Goal: Information Seeking & Learning: Learn about a topic

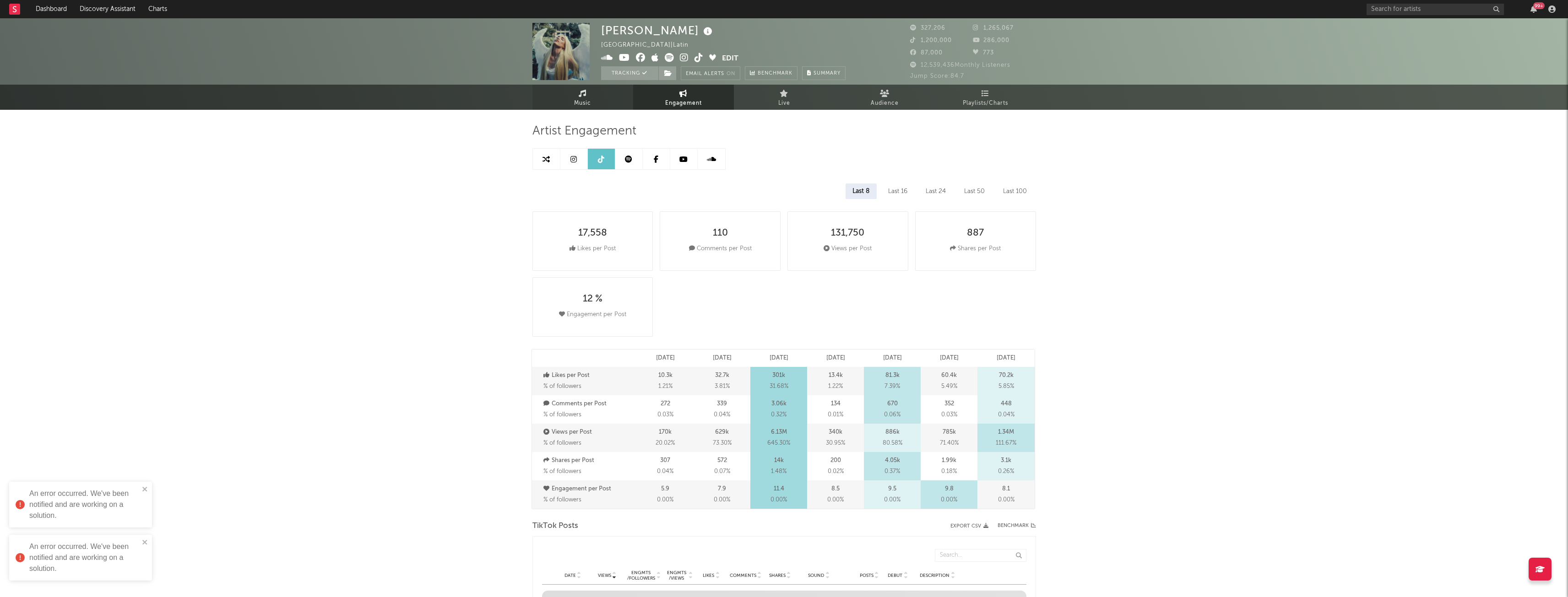
select select "6m"
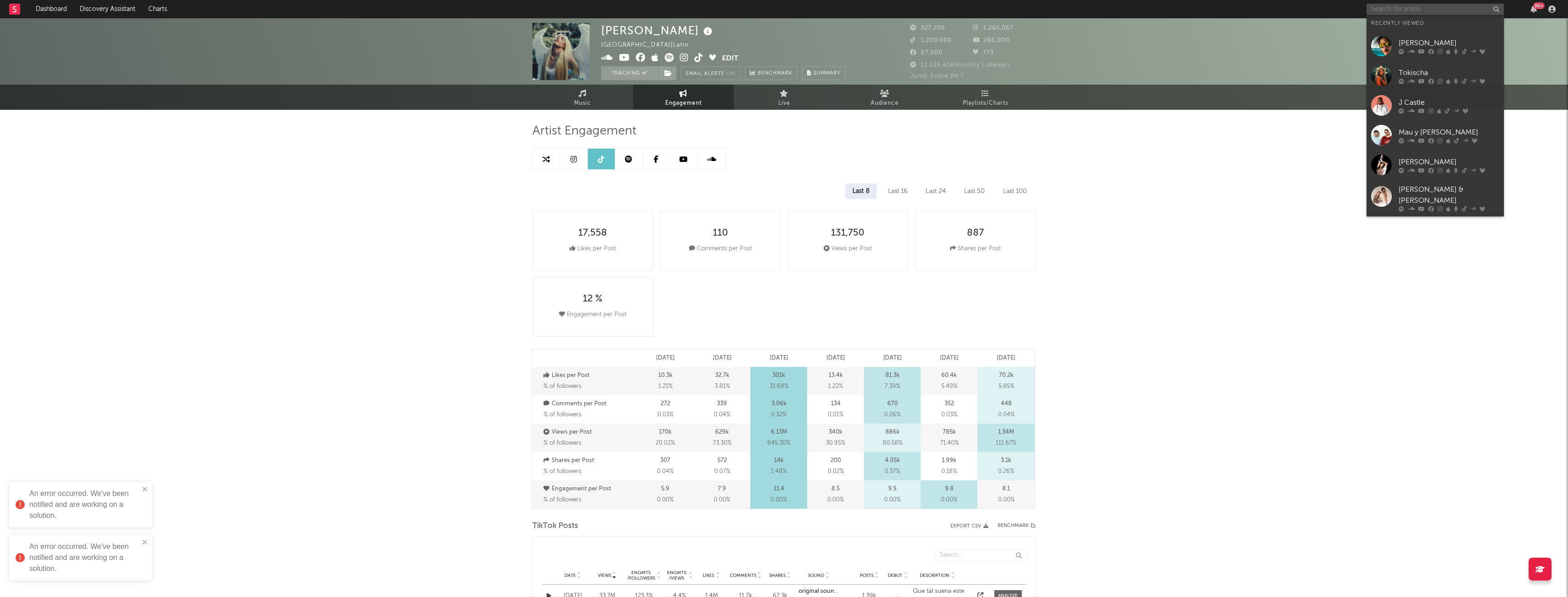
click at [1396, 3] on input "text" at bounding box center [1435, 9] width 138 height 12
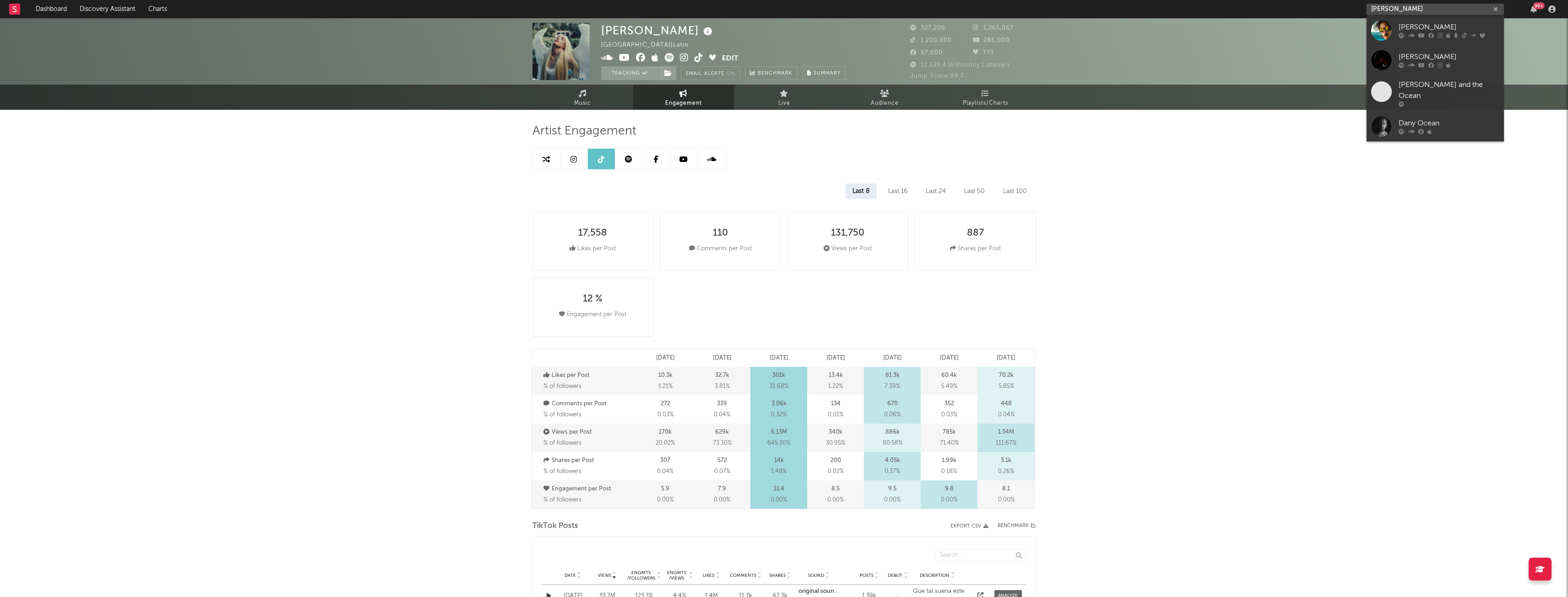
type input "[PERSON_NAME]"
click at [1423, 29] on div "[PERSON_NAME]" at bounding box center [1449, 27] width 101 height 11
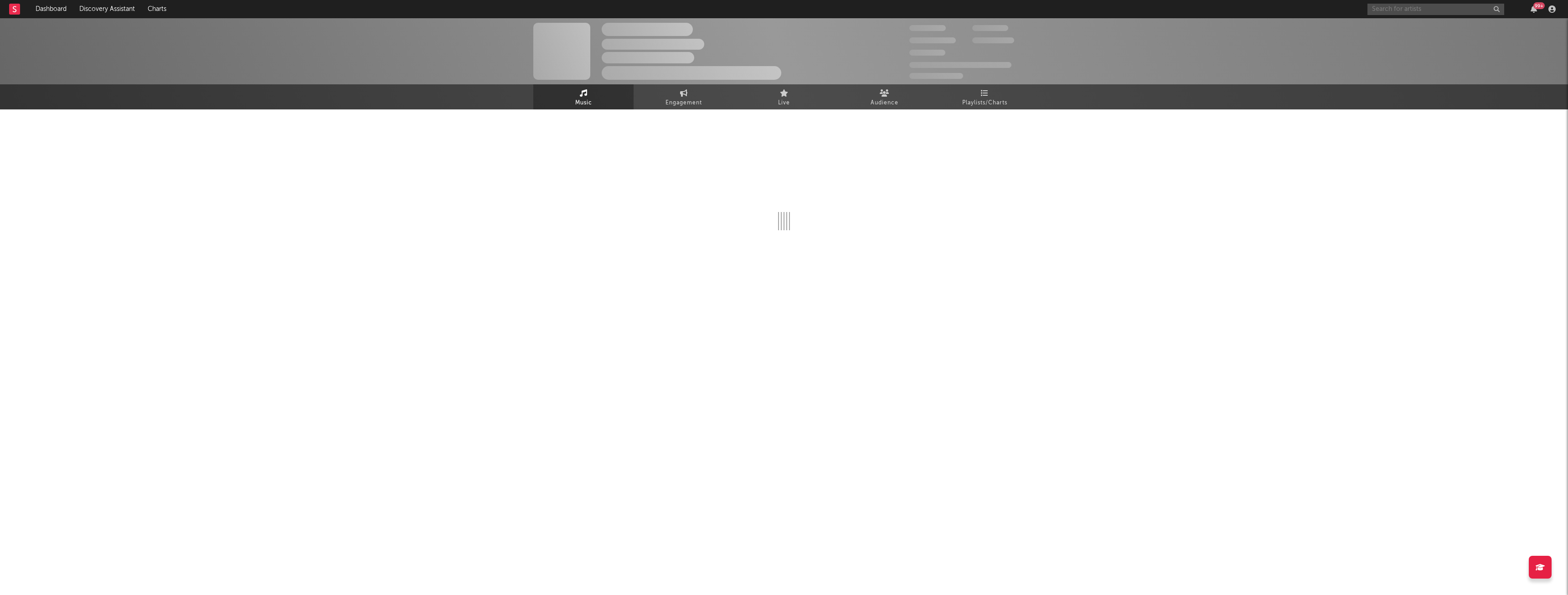
click at [1396, 11] on input "text" at bounding box center [1436, 9] width 137 height 12
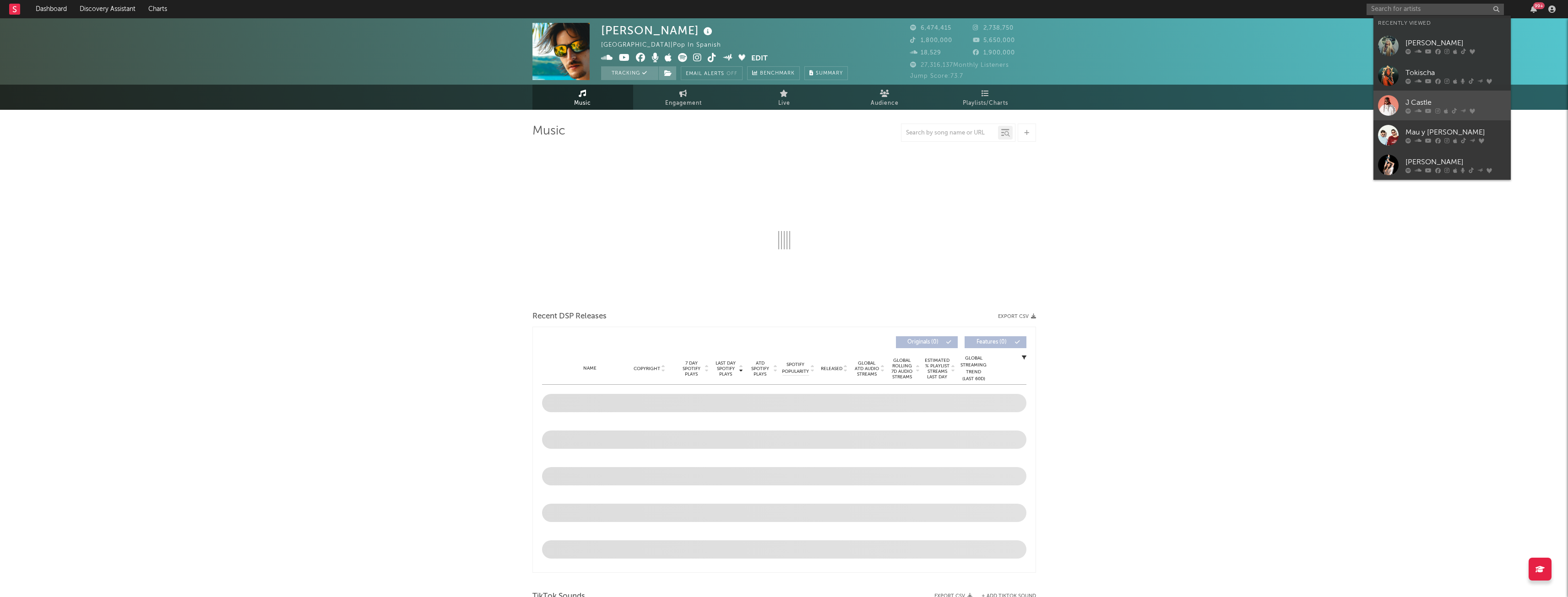
click at [1416, 96] on link "J Castle" at bounding box center [1442, 106] width 138 height 30
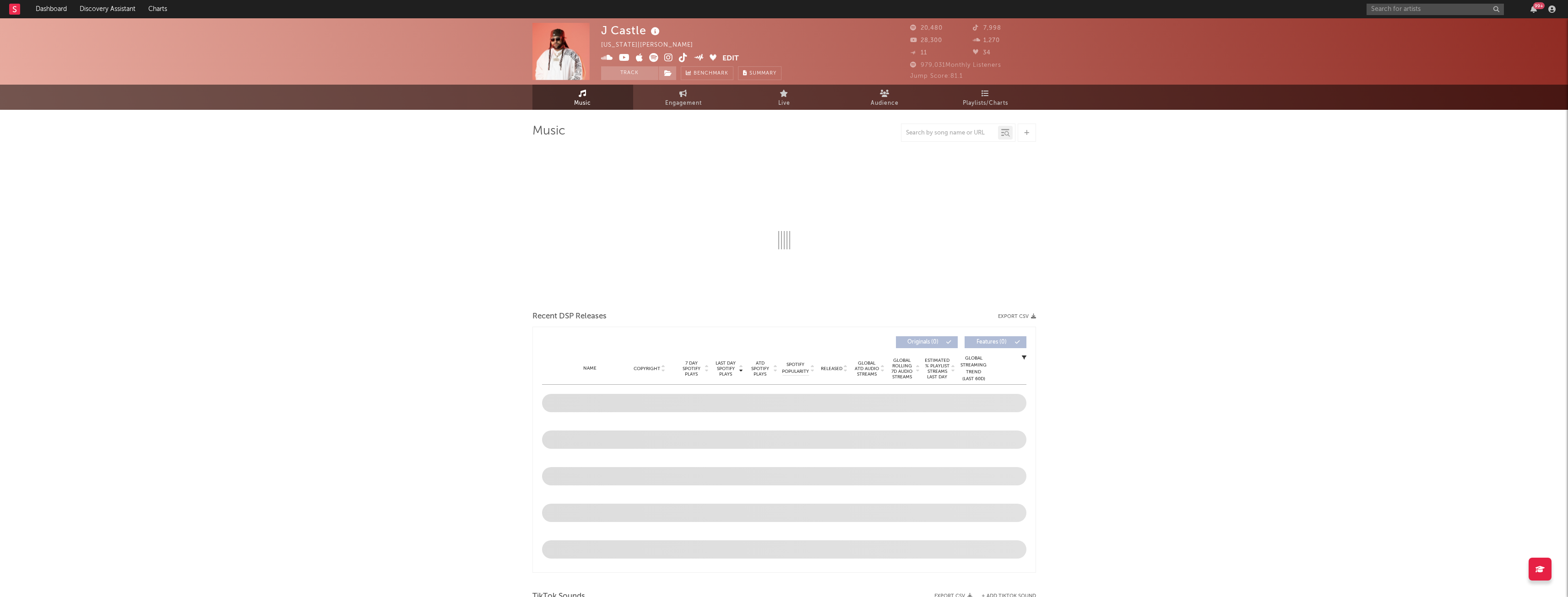
select select "6m"
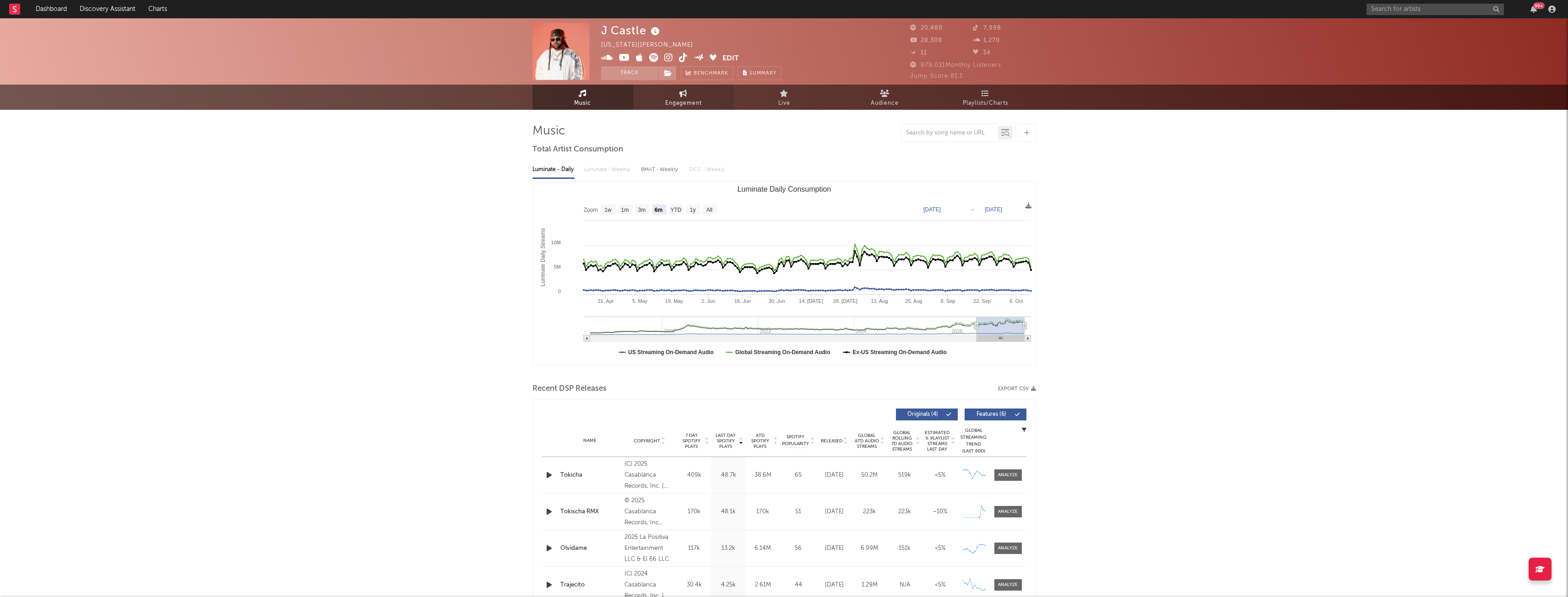
click at [688, 110] on link "Engagement" at bounding box center [684, 97] width 101 height 25
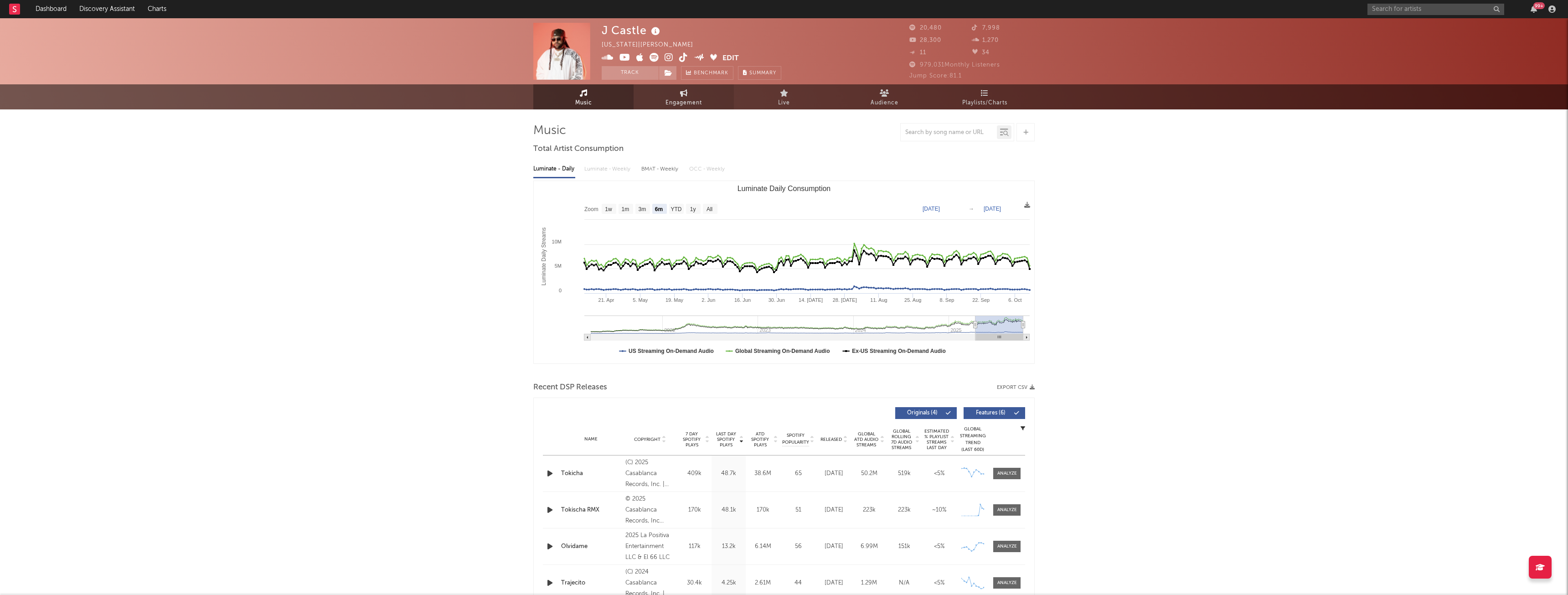
select select "1w"
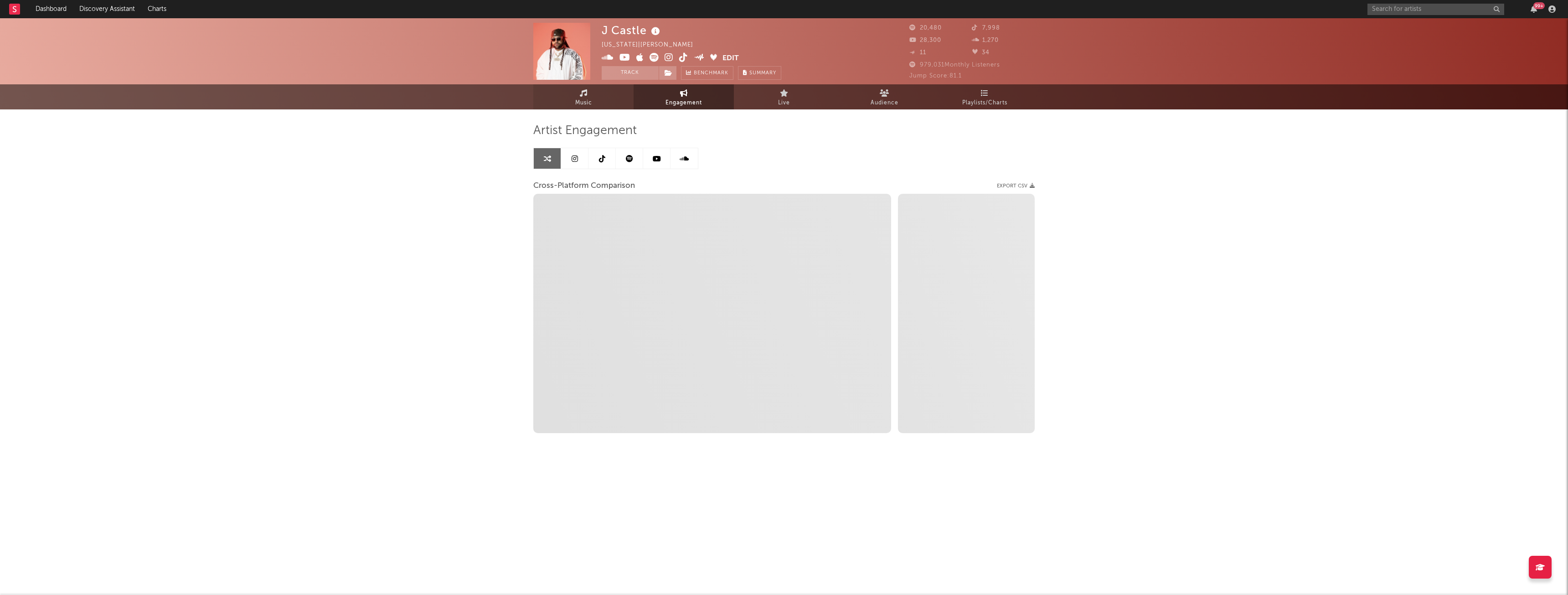
click at [581, 94] on icon at bounding box center [583, 93] width 7 height 7
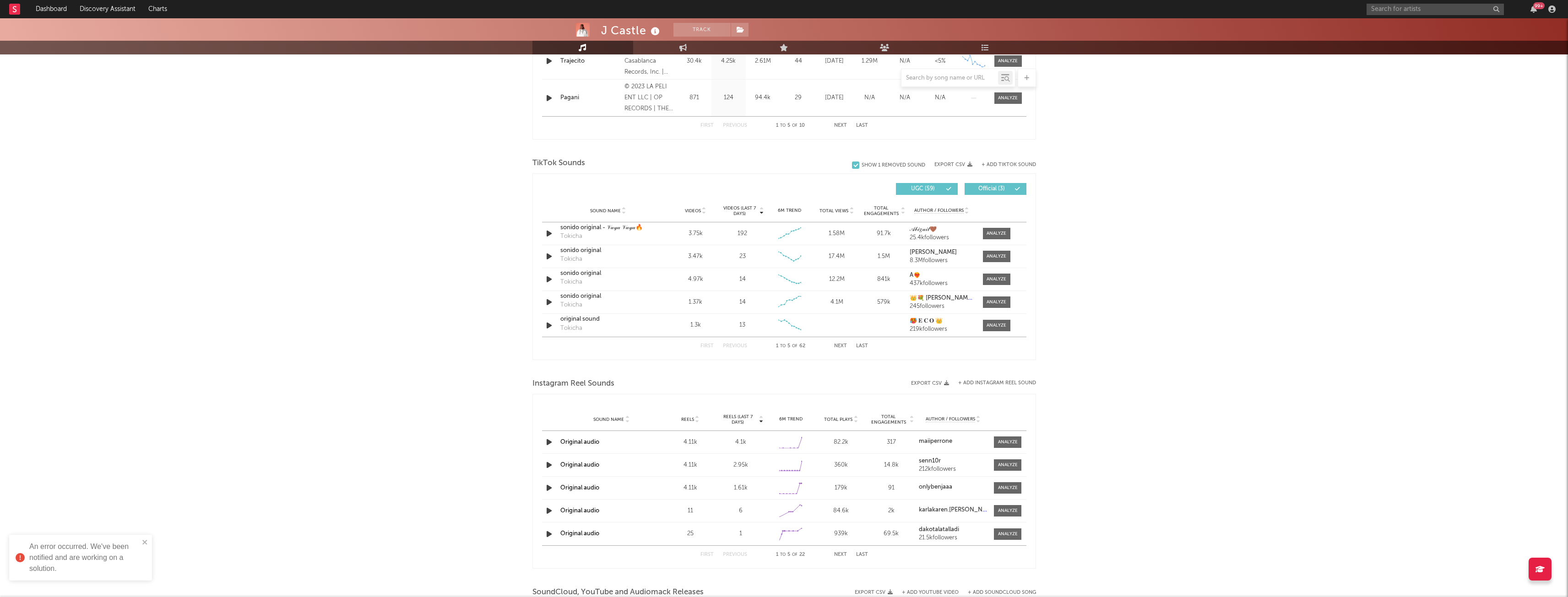
scroll to position [525, 0]
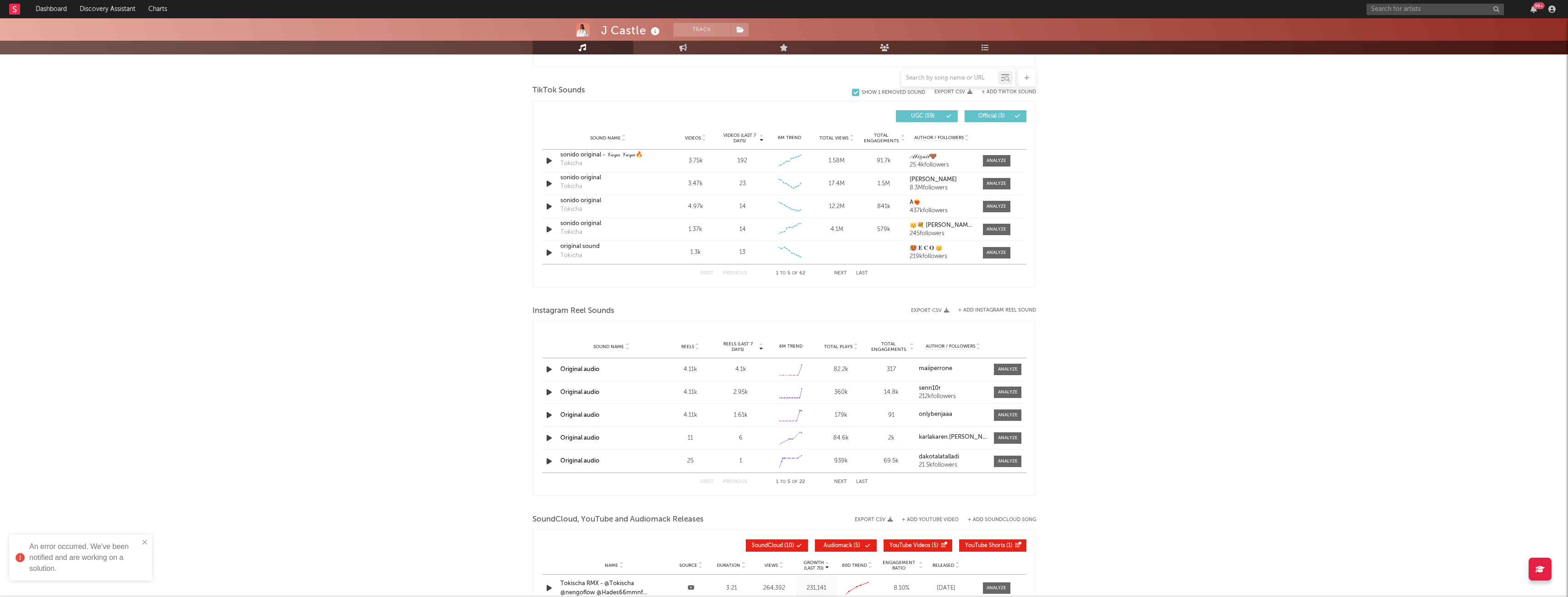
select select "6m"
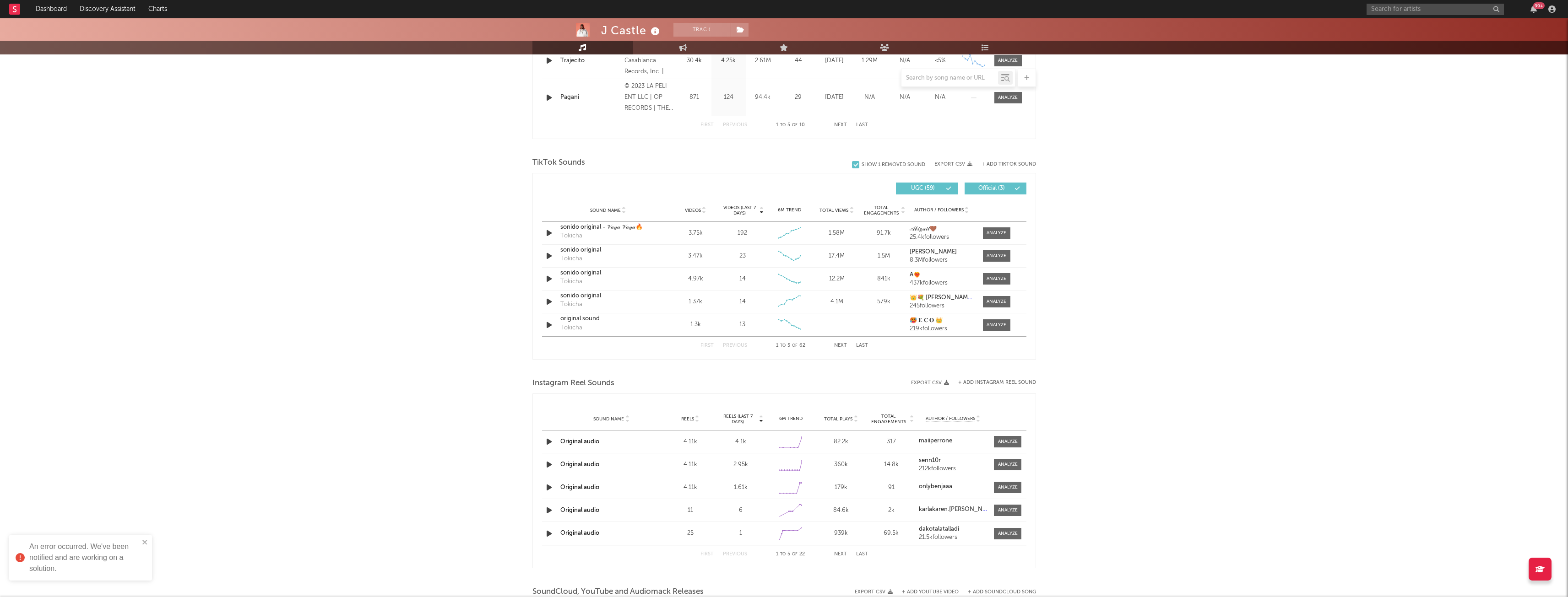
click at [627, 363] on div at bounding box center [784, 369] width 504 height 14
click at [997, 236] on div at bounding box center [996, 233] width 20 height 7
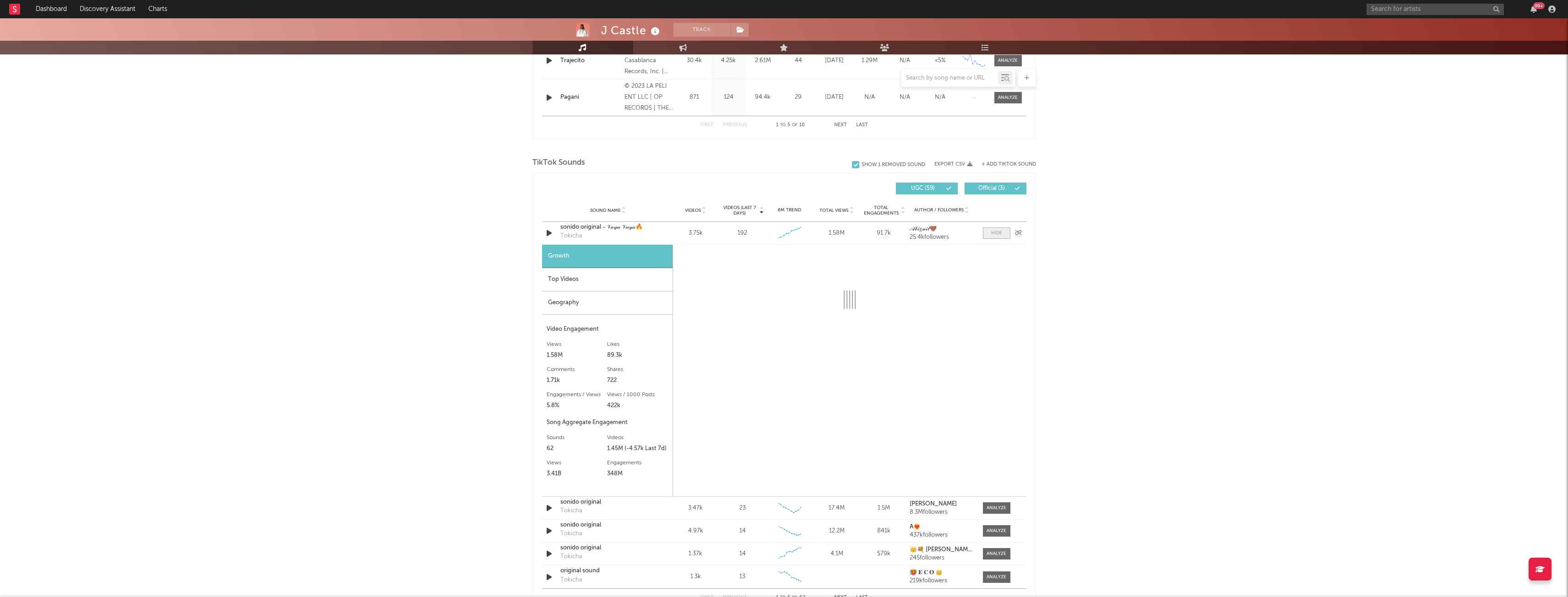
select select "6m"
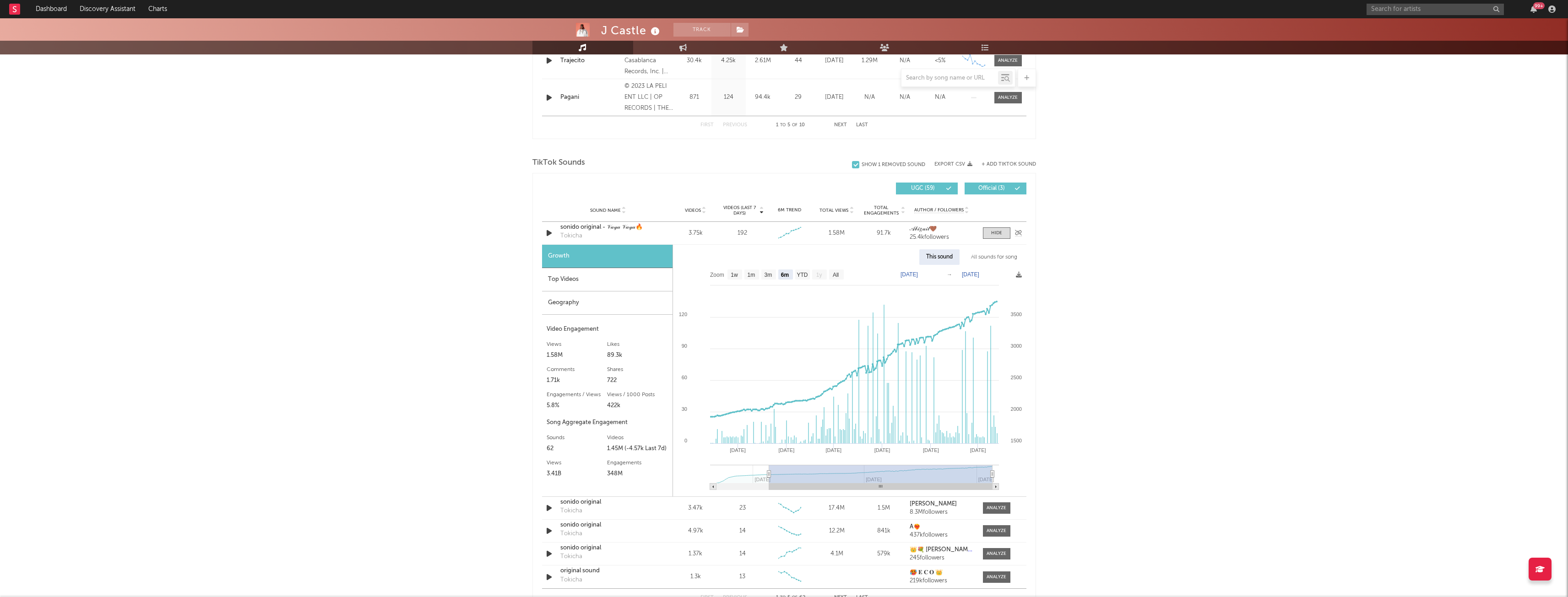
click at [596, 231] on div "sonido original - 𝒱𝒶𝓎𝒶 𝒱𝒶𝓎𝒶🔥" at bounding box center [608, 227] width 96 height 9
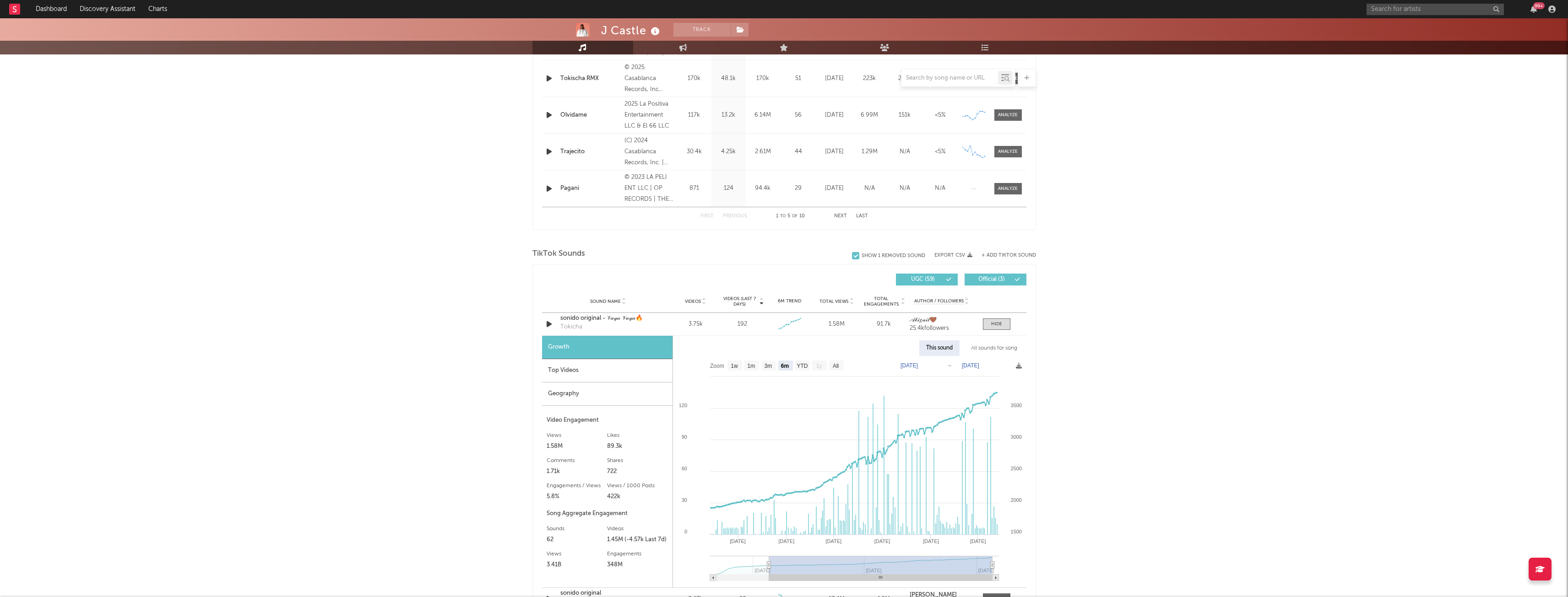
scroll to position [432, 0]
click at [998, 325] on div at bounding box center [997, 326] width 11 height 7
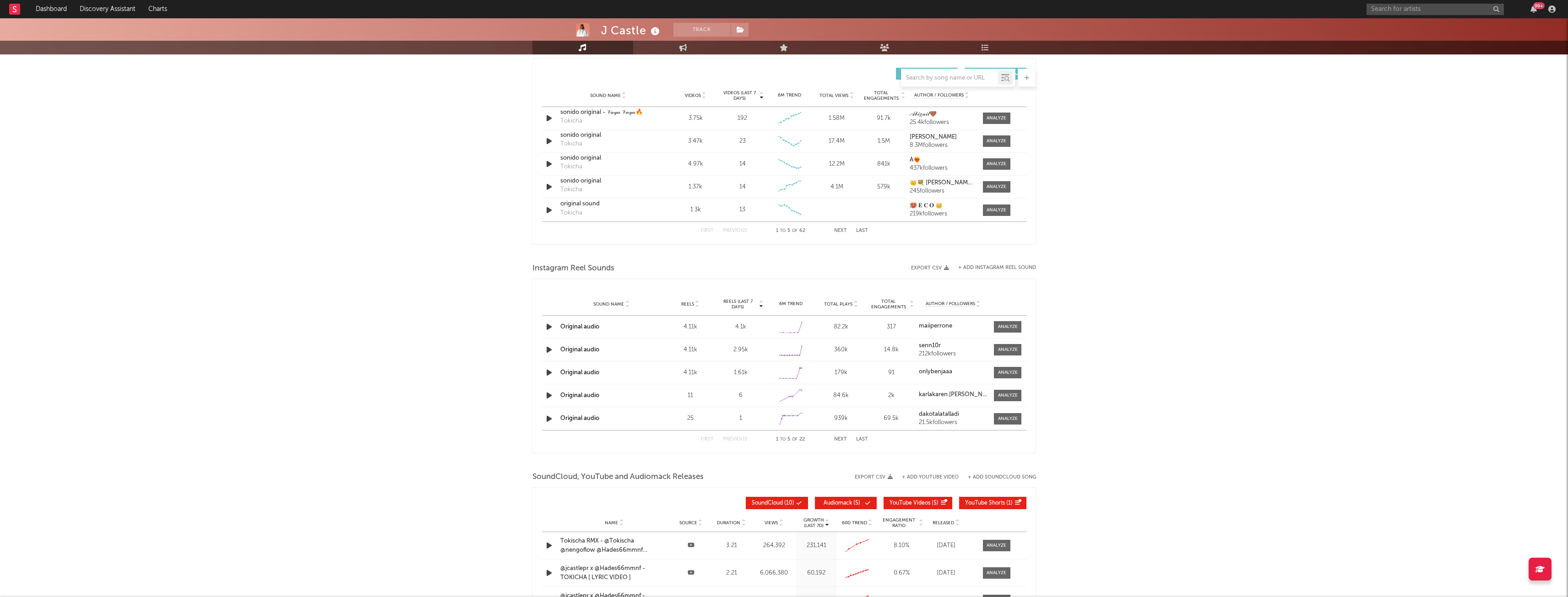
scroll to position [433, 0]
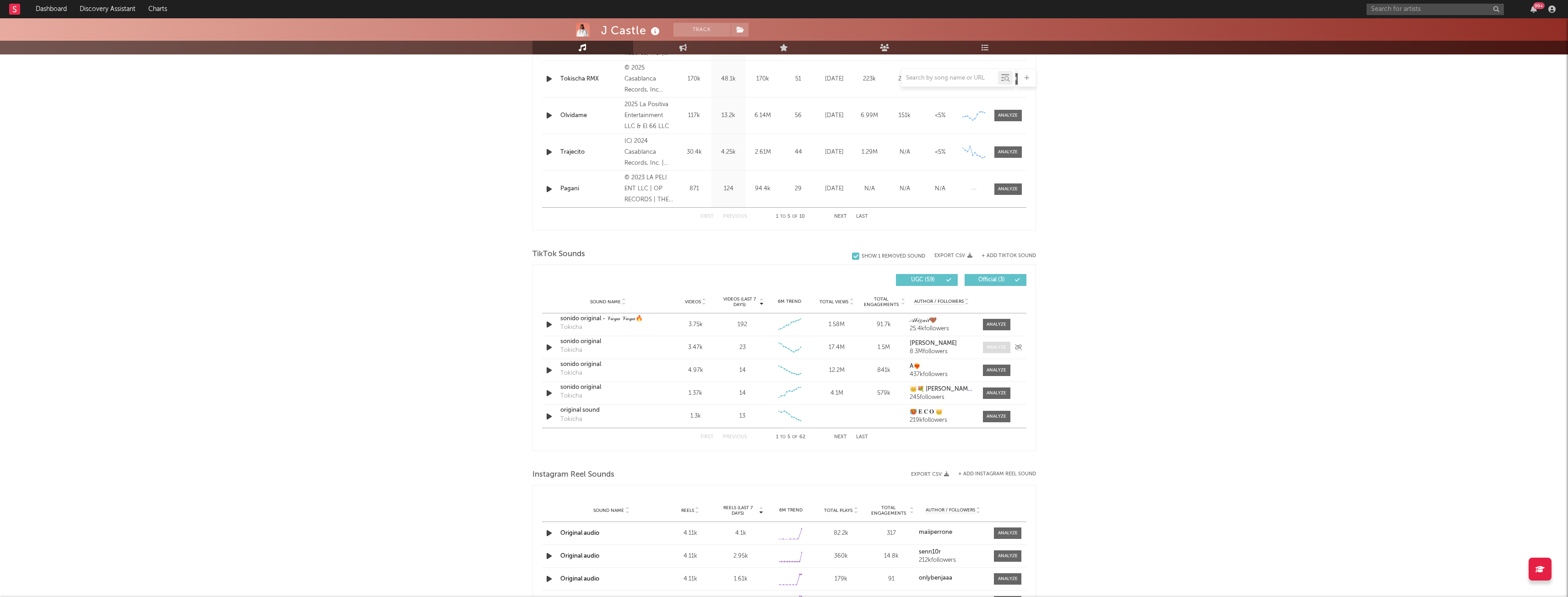
click at [997, 346] on div at bounding box center [996, 348] width 20 height 7
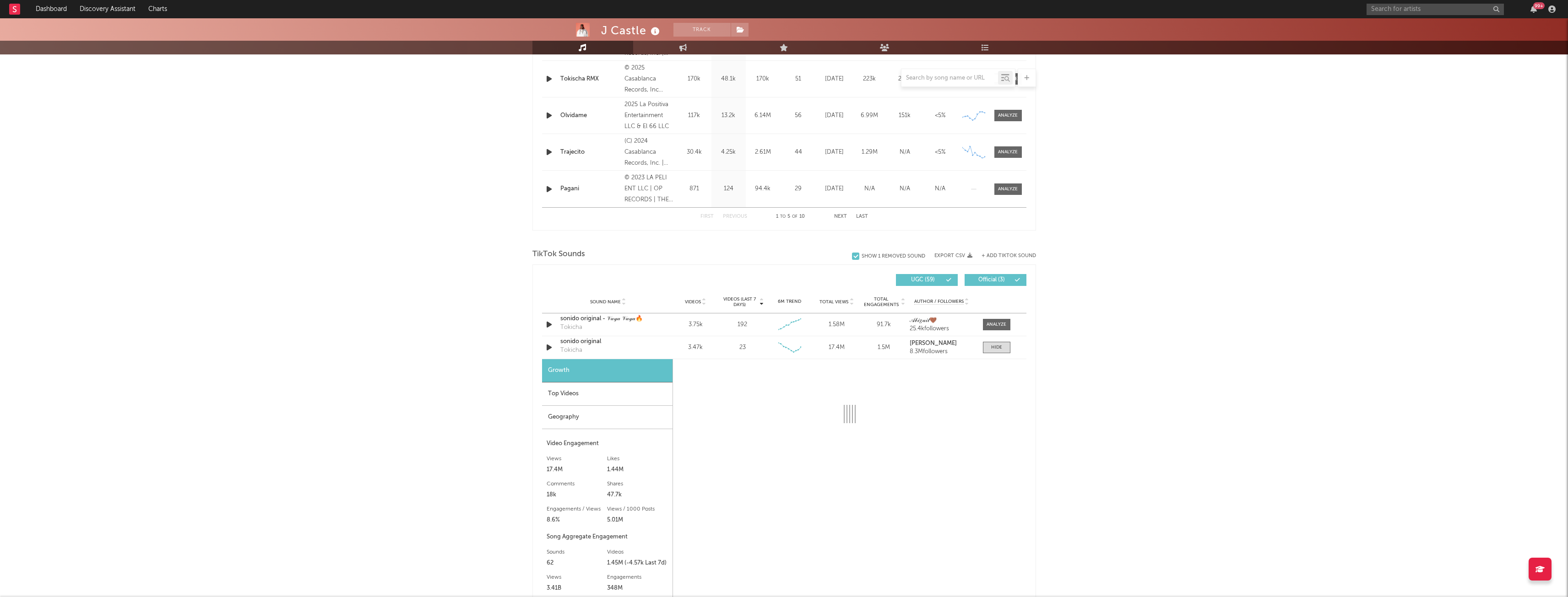
select select "6m"
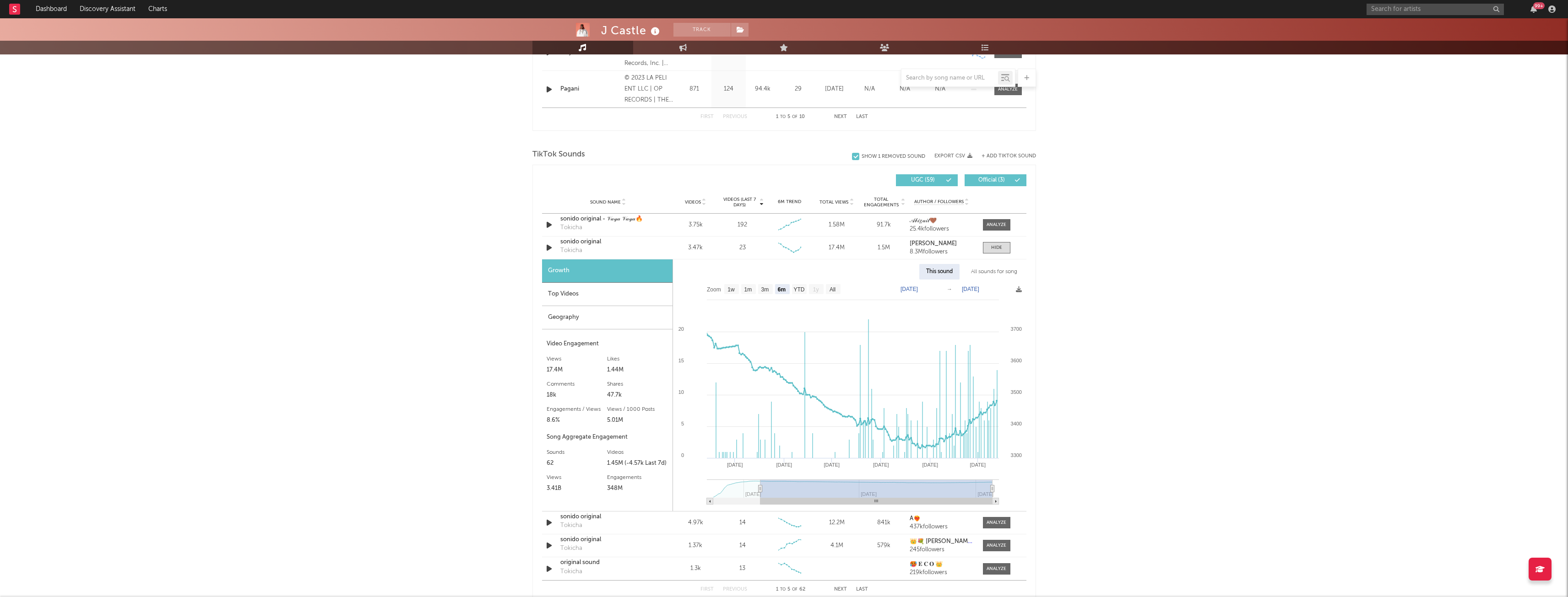
scroll to position [531, 0]
click at [573, 268] on div "Growth" at bounding box center [607, 273] width 131 height 23
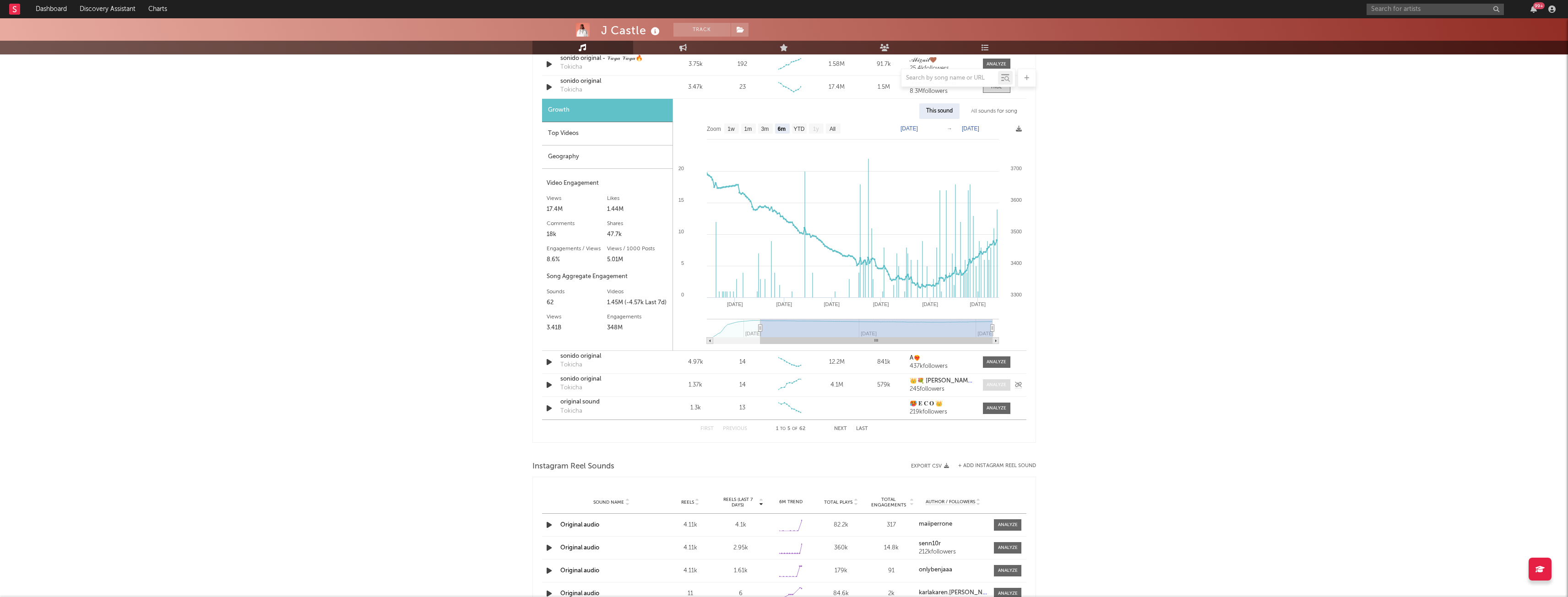
click at [996, 388] on div at bounding box center [996, 385] width 20 height 7
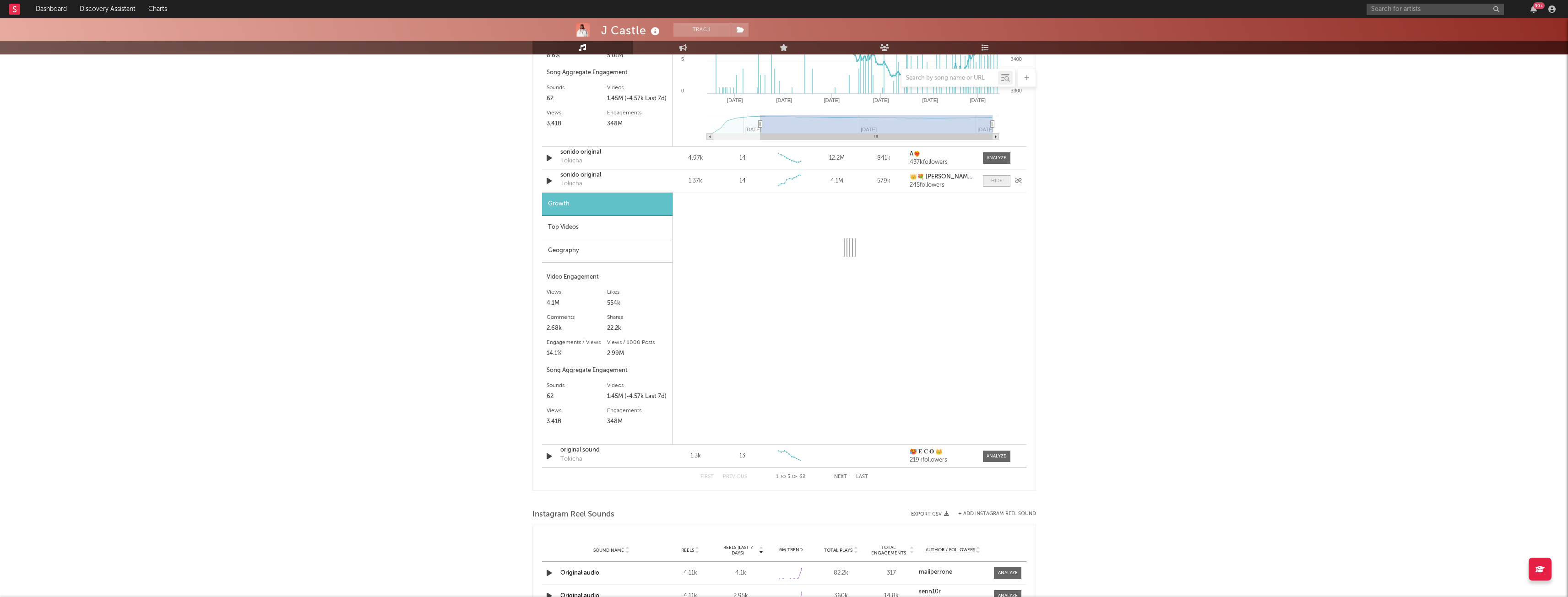
scroll to position [897, 0]
select select "6m"
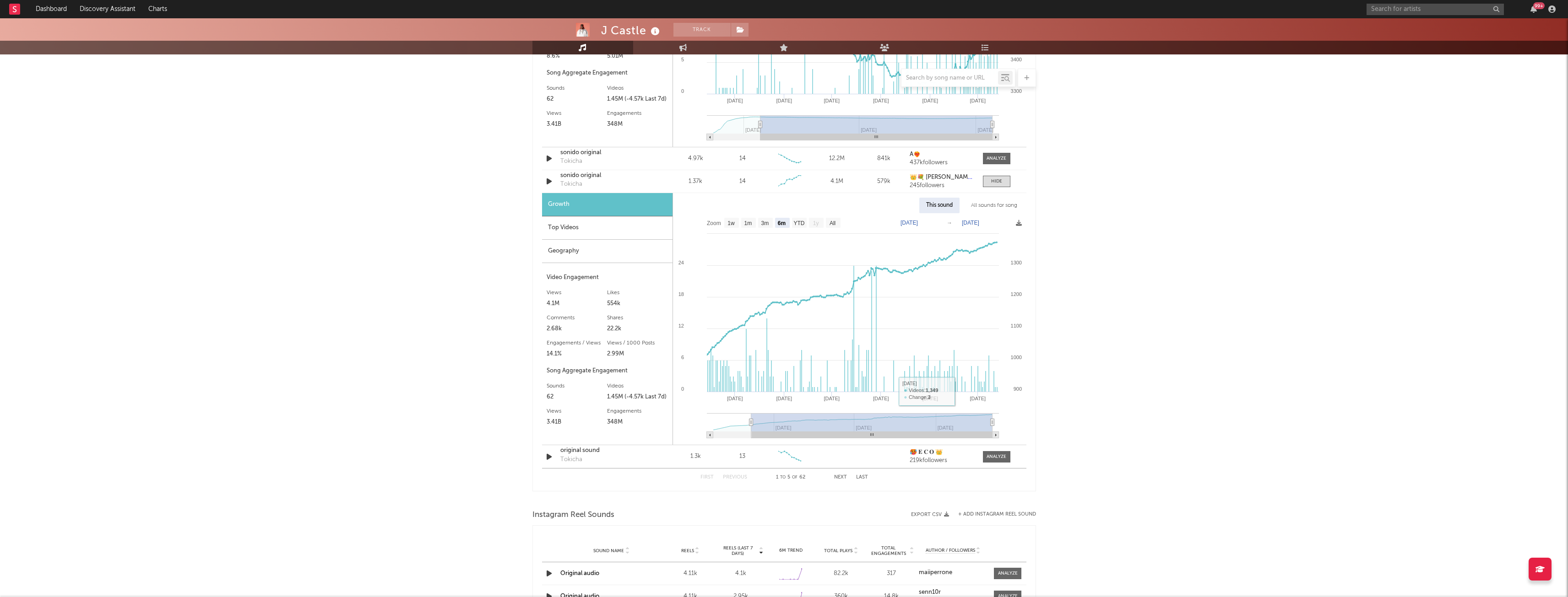
click at [841, 479] on button "Next" at bounding box center [840, 477] width 13 height 5
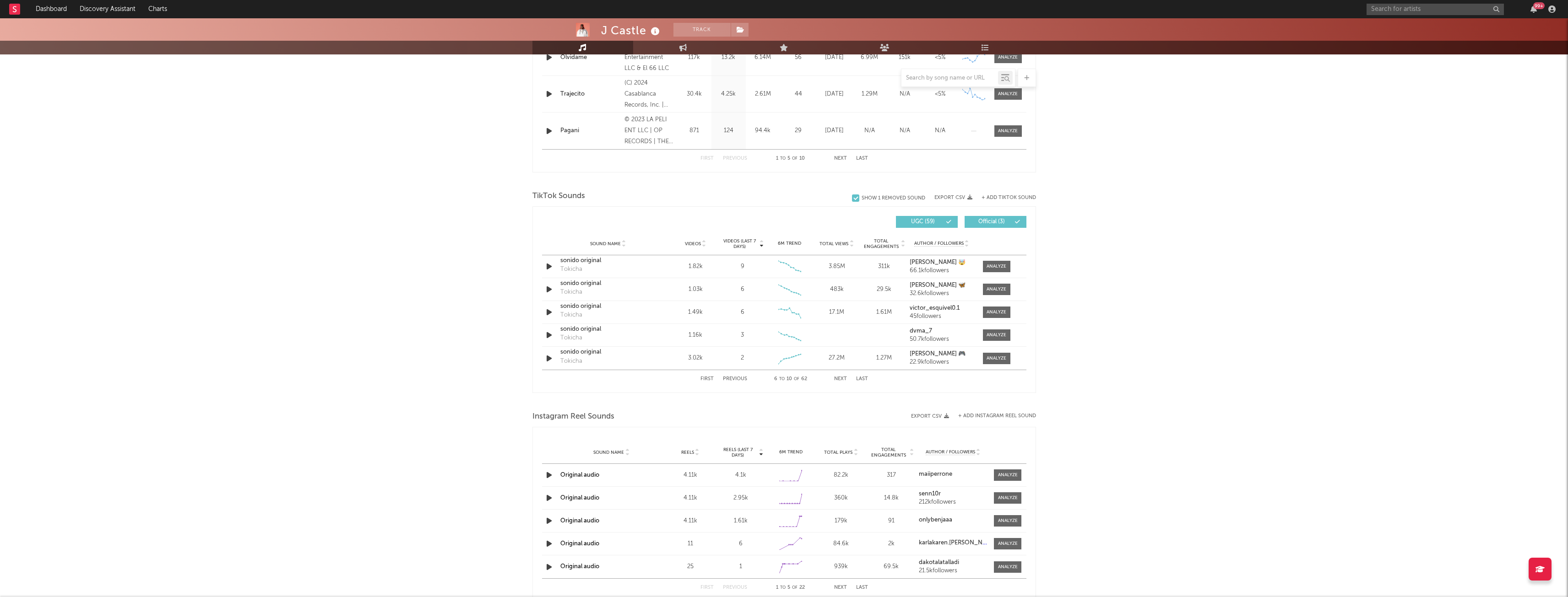
scroll to position [481, 0]
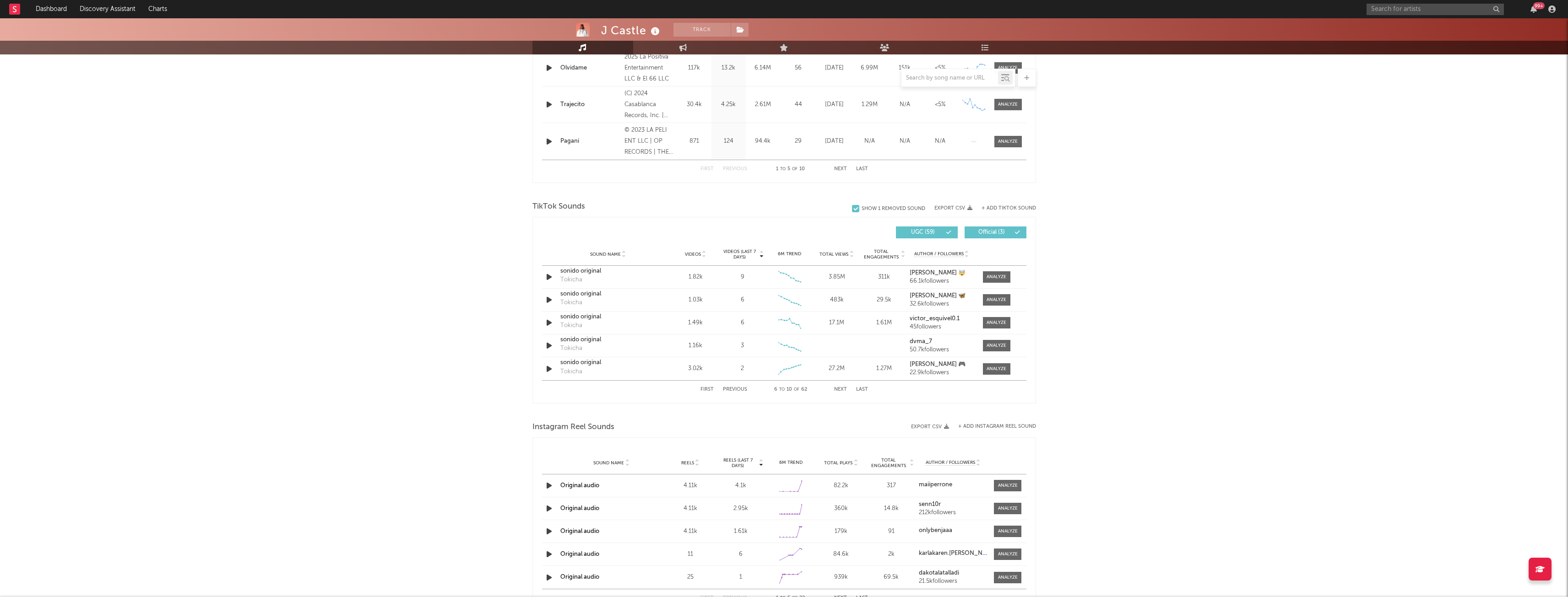
click at [726, 388] on button "Previous" at bounding box center [735, 389] width 25 height 5
select select "6m"
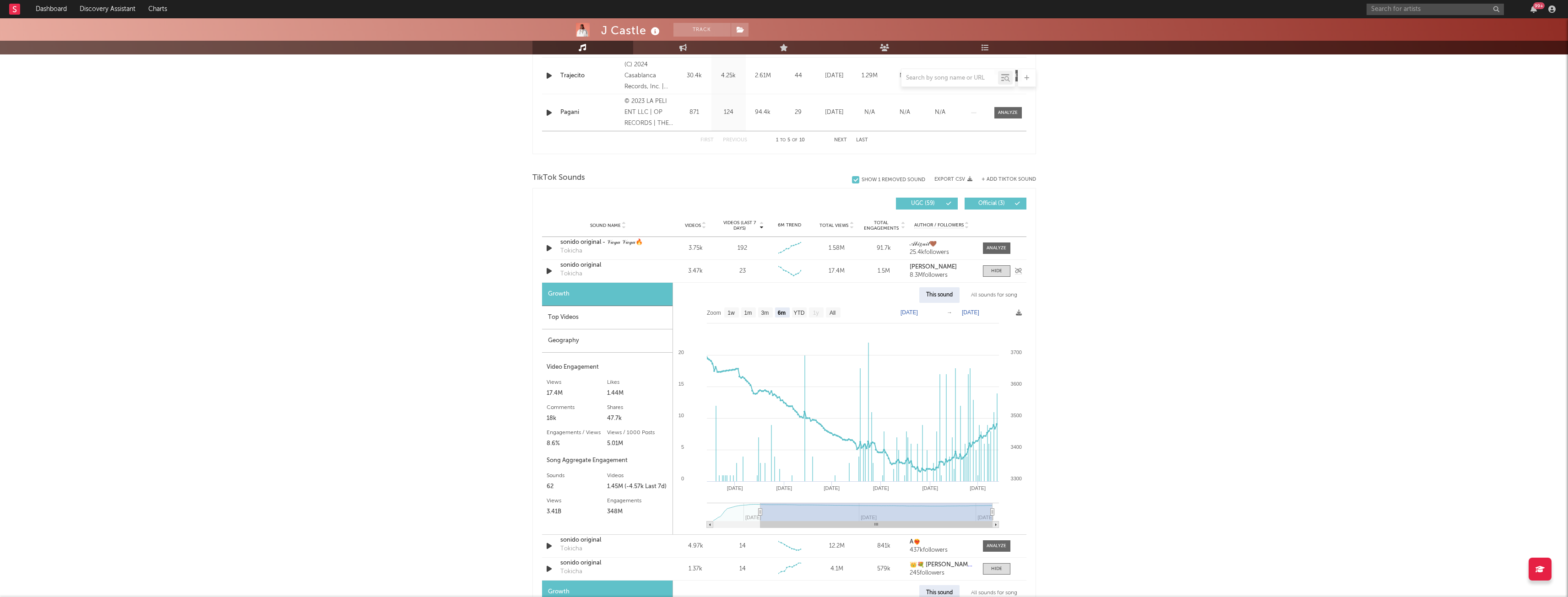
scroll to position [509, 0]
click at [1001, 278] on div "Sound Name sonido original Tokicha Videos 3.47k Videos (last 7 days) 23 Weekly …" at bounding box center [784, 272] width 484 height 22
click at [998, 274] on div at bounding box center [997, 272] width 11 height 7
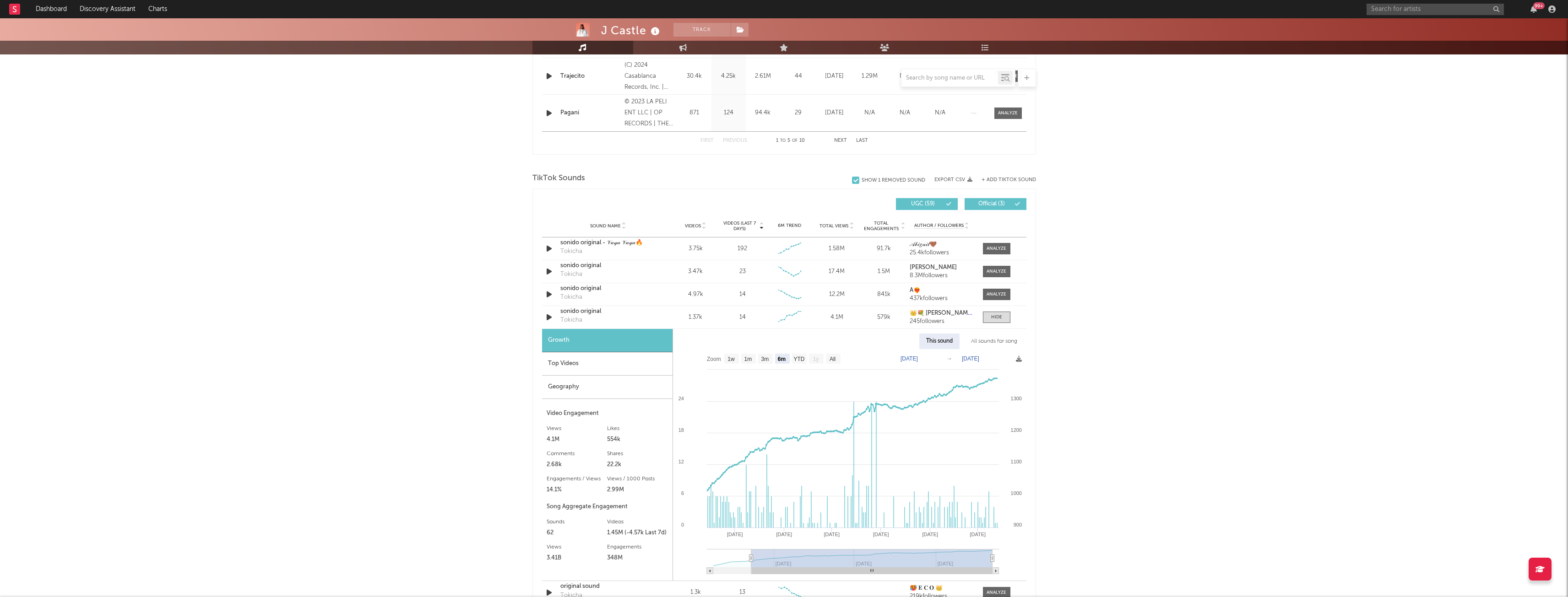
click at [841, 225] on span "Total Views" at bounding box center [834, 226] width 29 height 5
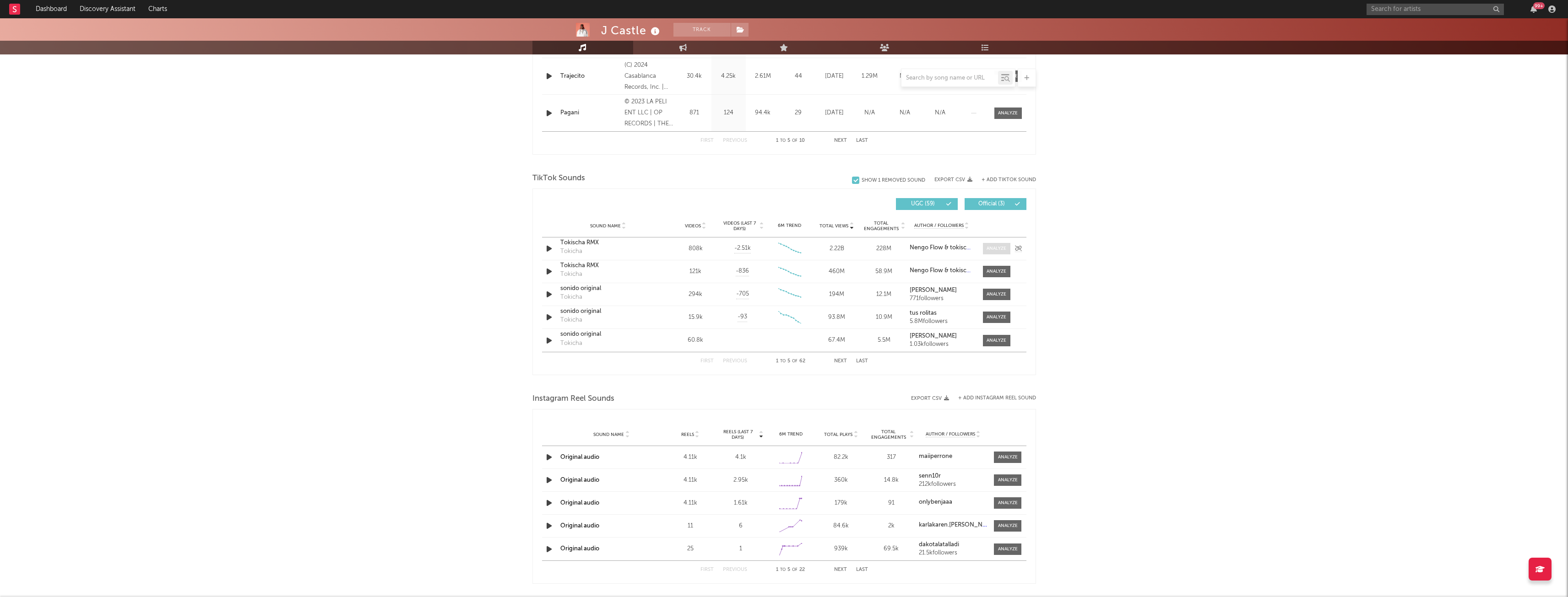
click at [1002, 248] on div at bounding box center [996, 248] width 20 height 7
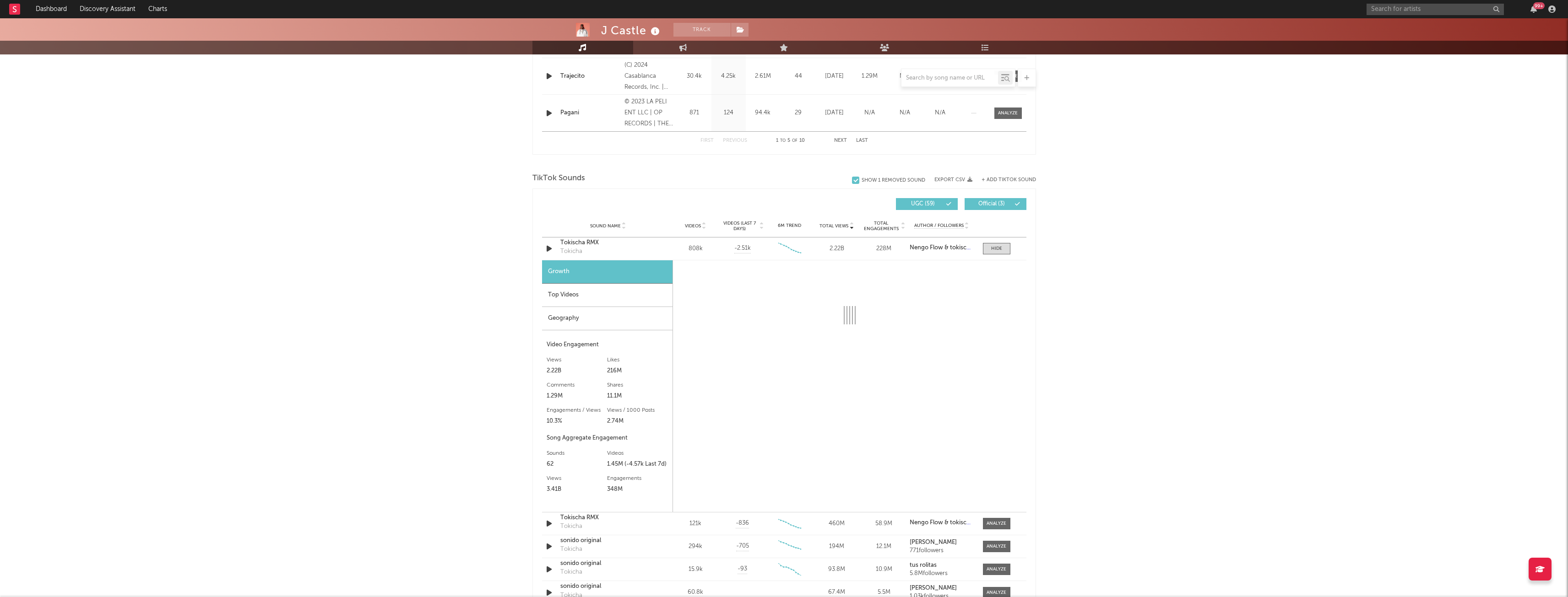
select select "6m"
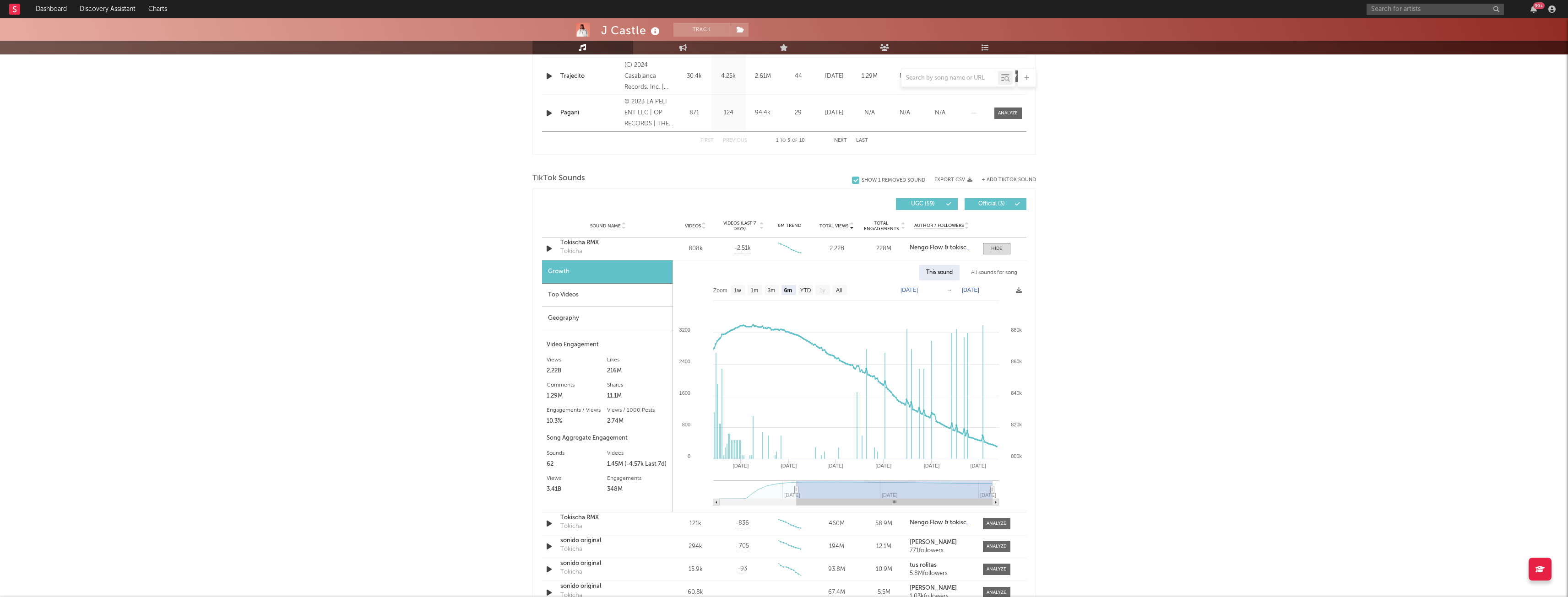
click at [1417, 4] on div "99 +" at bounding box center [1462, 9] width 192 height 18
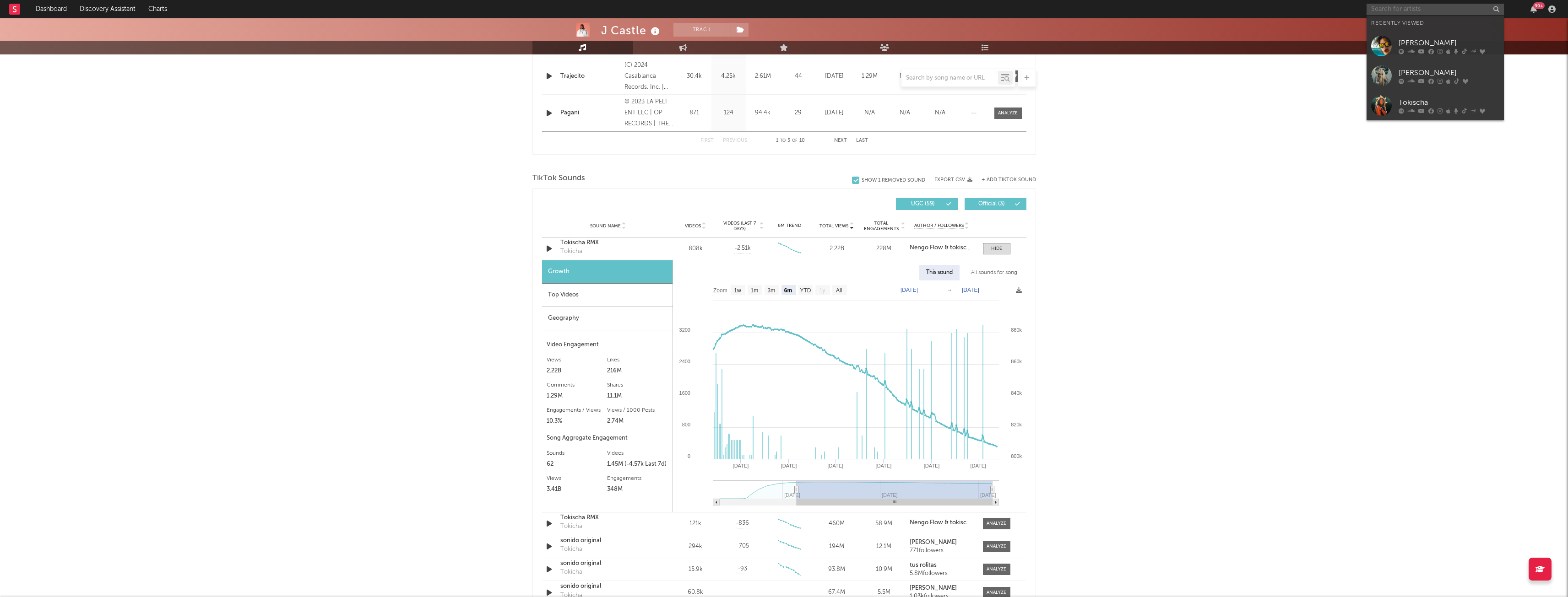
click at [1417, 4] on input "text" at bounding box center [1435, 9] width 138 height 12
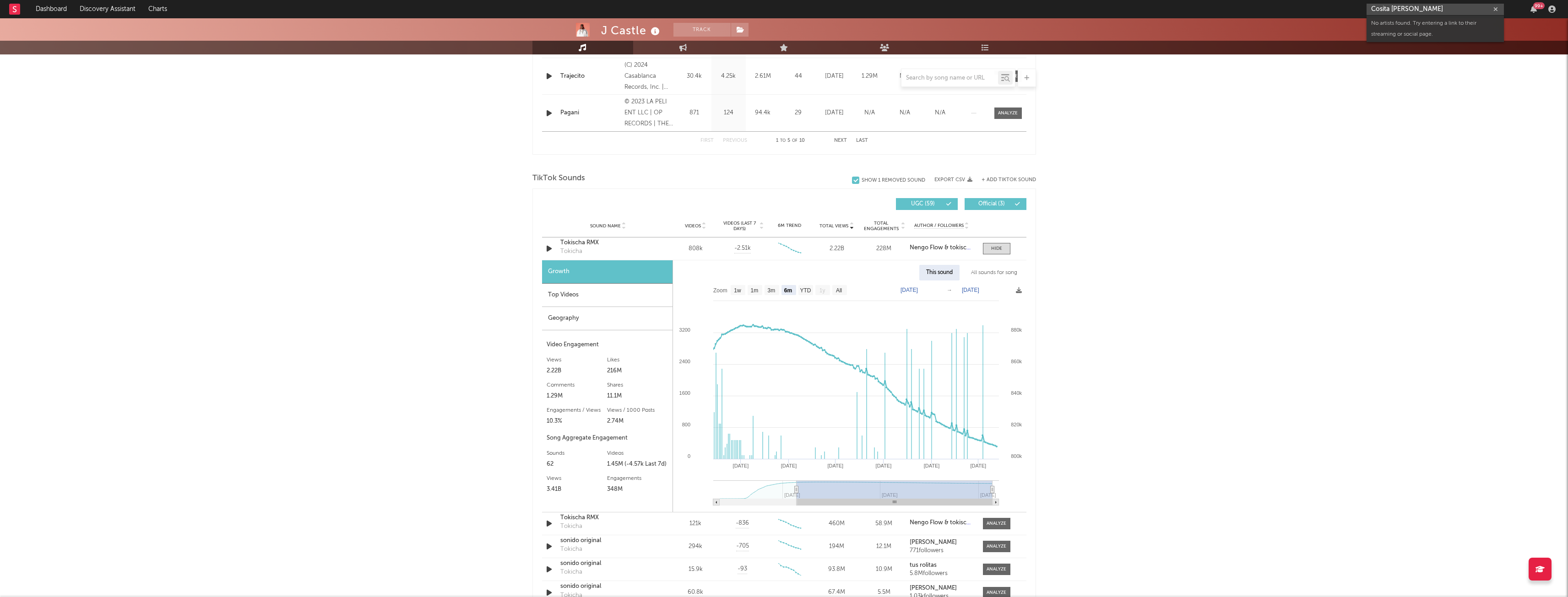
click at [1417, 4] on input "Cosita [PERSON_NAME]" at bounding box center [1435, 9] width 138 height 12
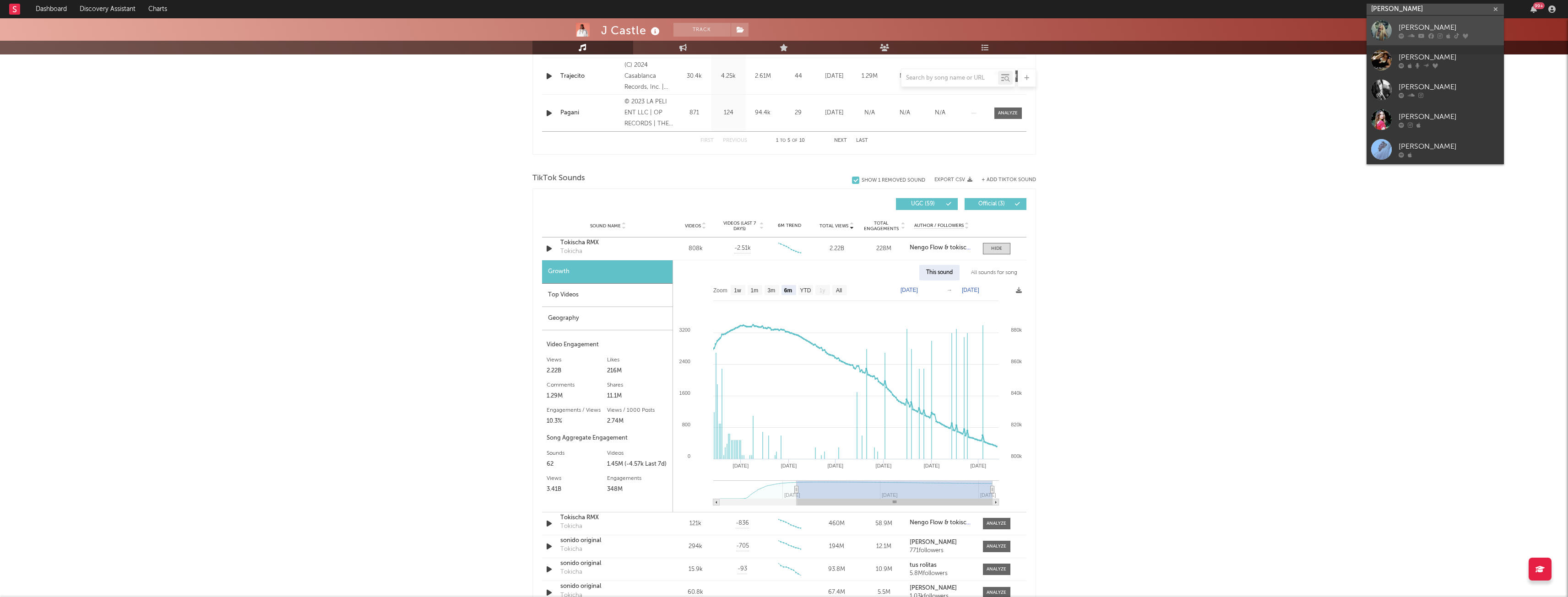
type input "[PERSON_NAME]"
click at [1433, 25] on div "[PERSON_NAME]" at bounding box center [1449, 27] width 101 height 11
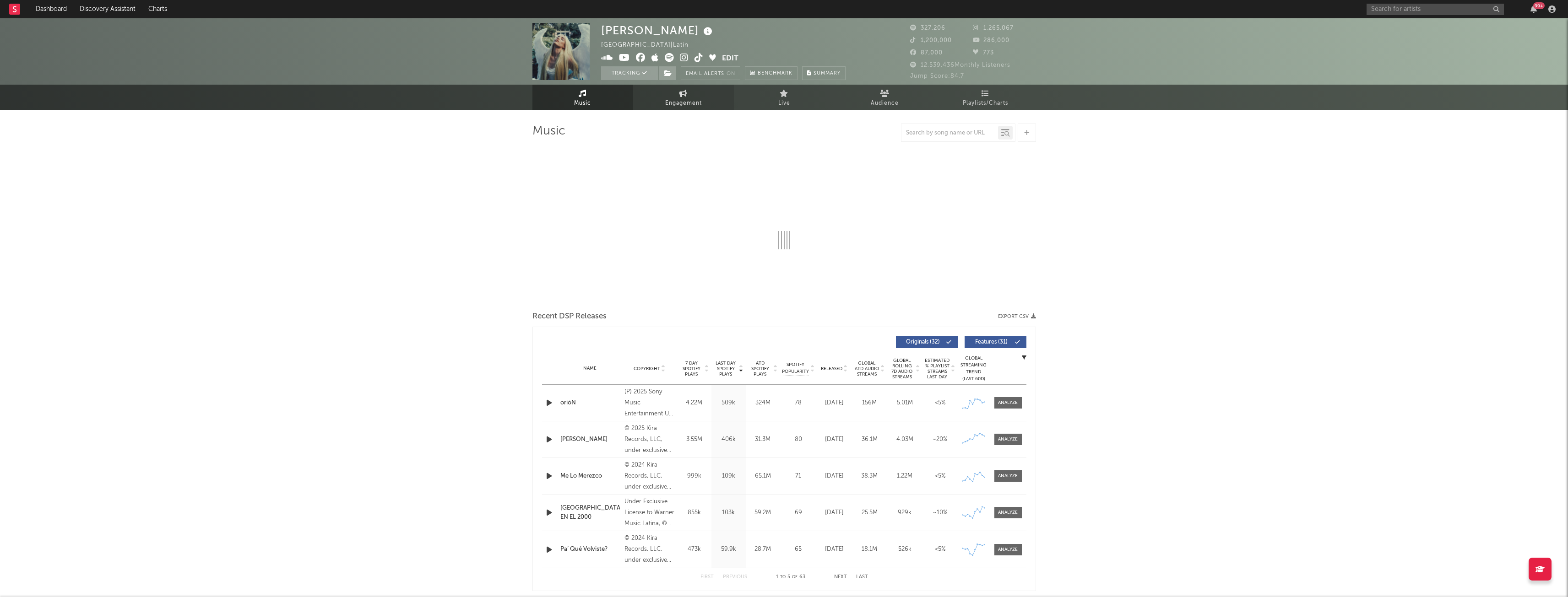
click at [671, 103] on span "Engagement" at bounding box center [684, 103] width 37 height 11
select select "1w"
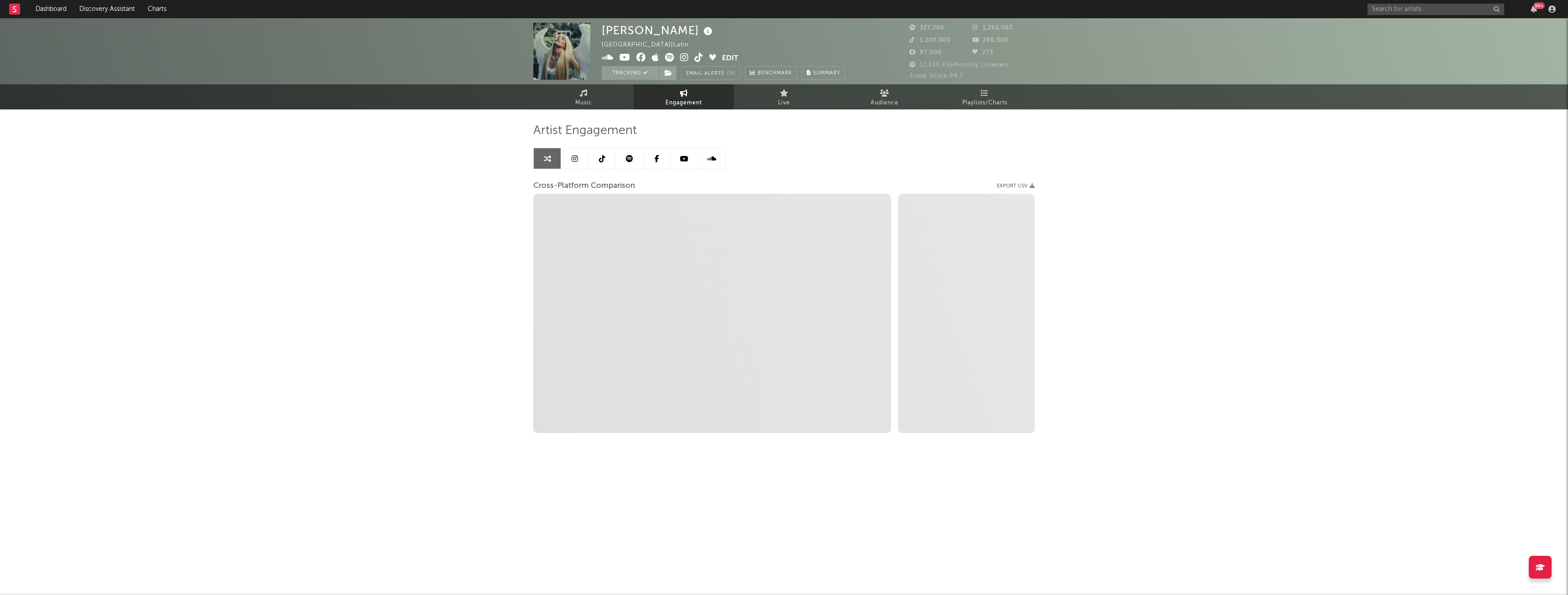
select select "1w"
click at [578, 105] on span "Music" at bounding box center [584, 103] width 17 height 11
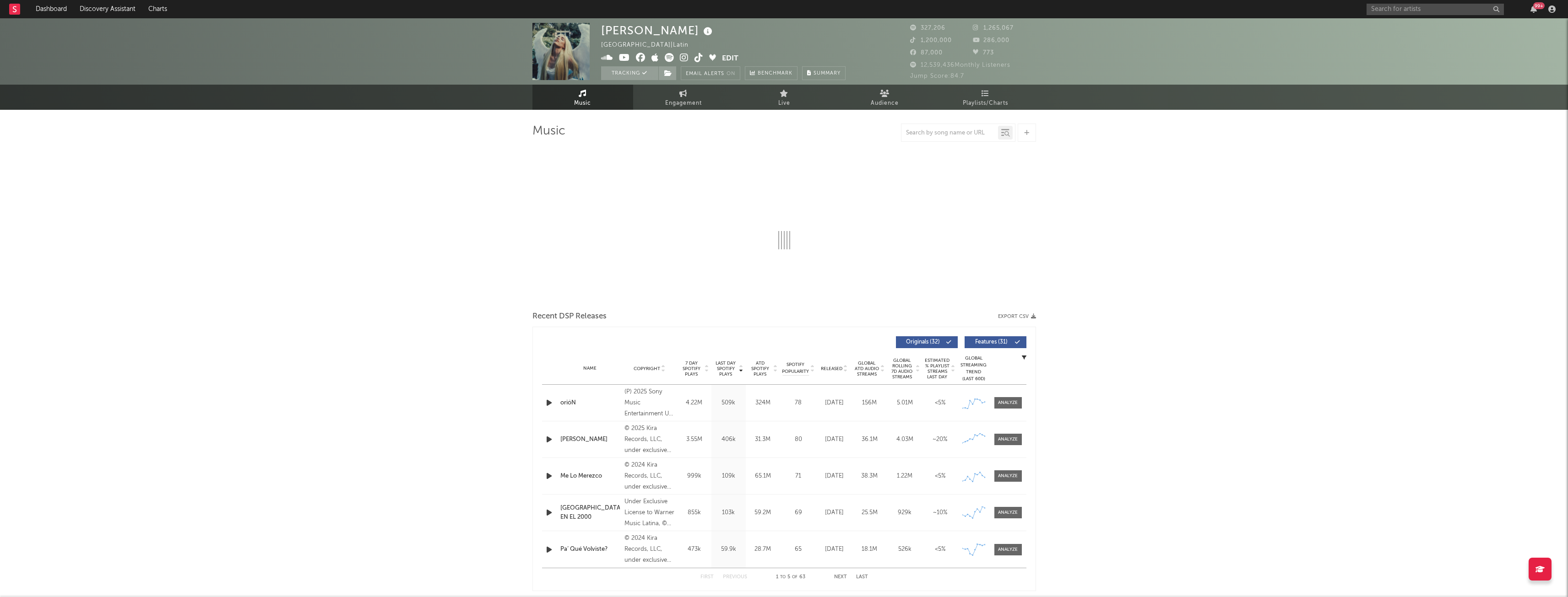
select select "6m"
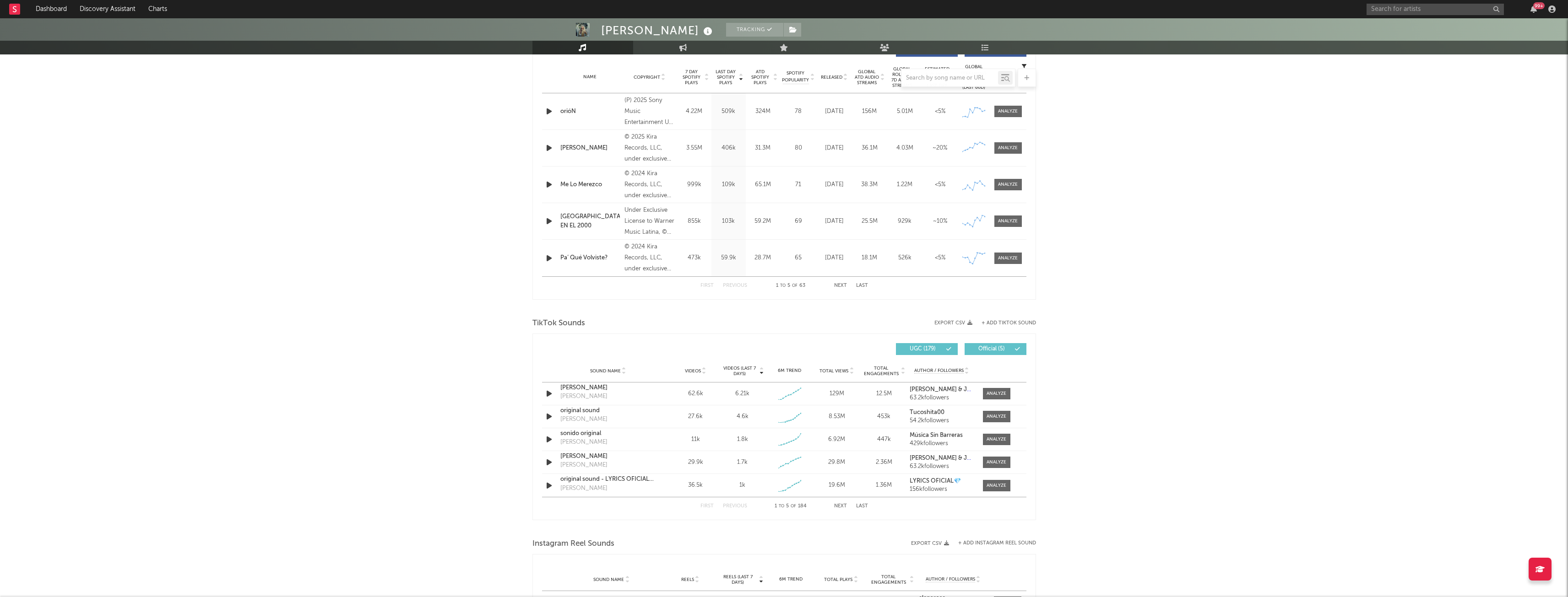
scroll to position [368, 0]
click at [998, 389] on div at bounding box center [996, 389] width 20 height 7
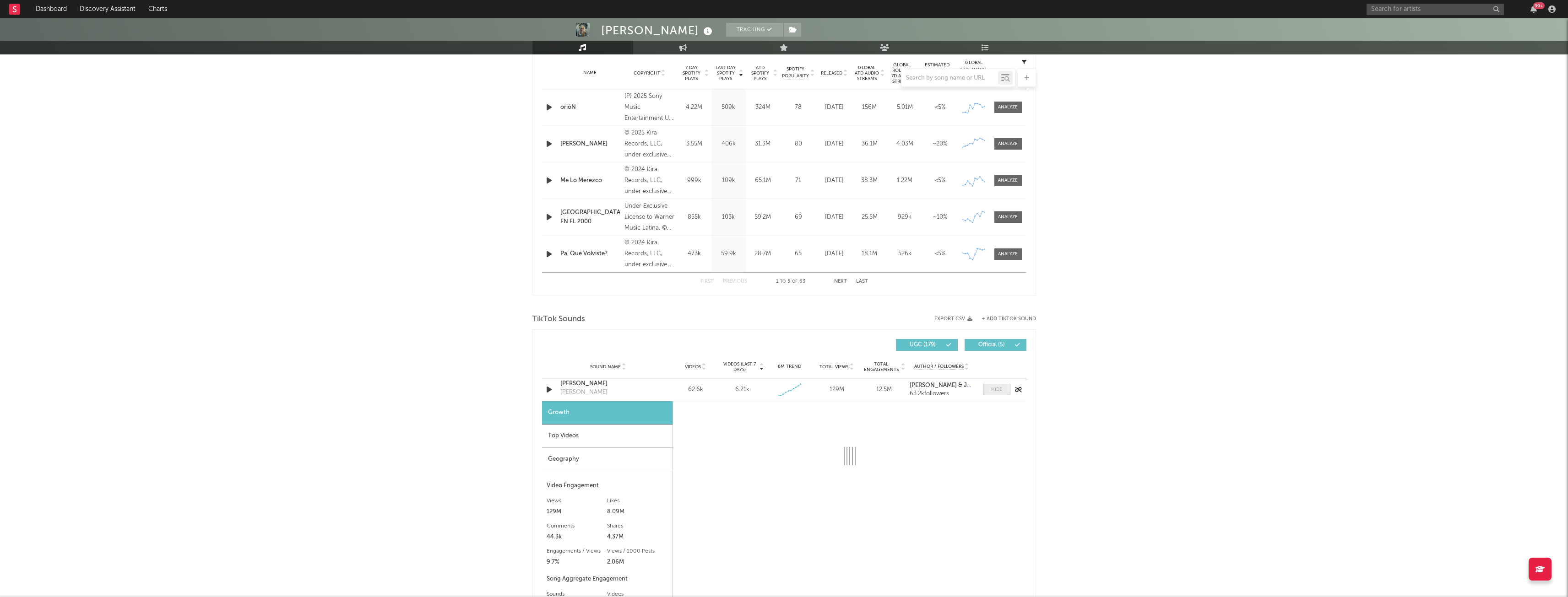
select select "1w"
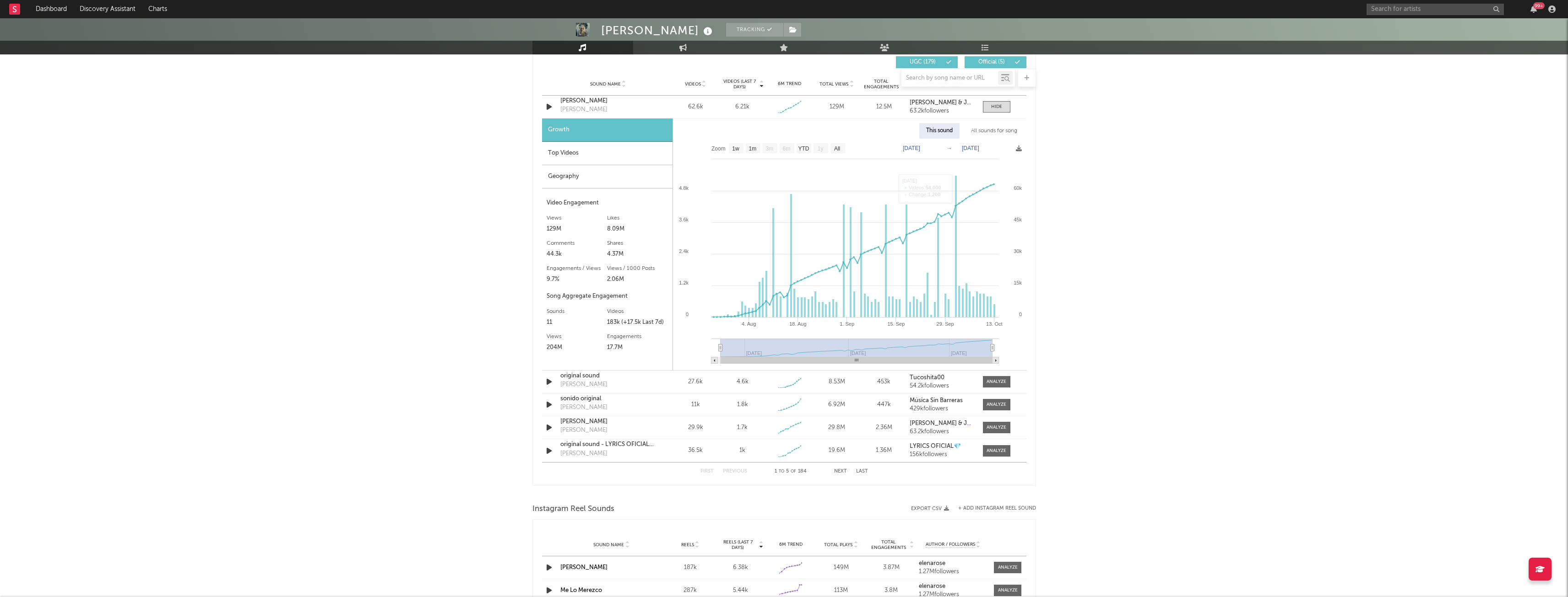
scroll to position [651, 0]
click at [991, 378] on div at bounding box center [996, 381] width 20 height 7
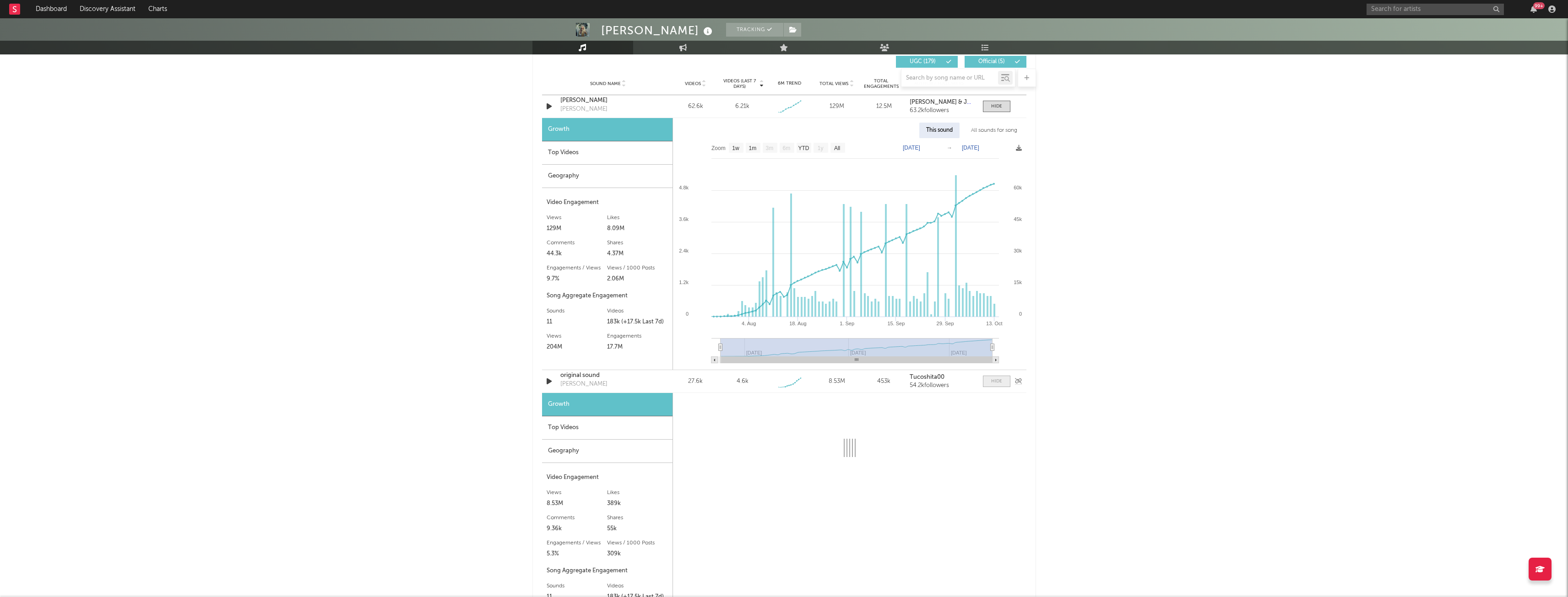
select select "1w"
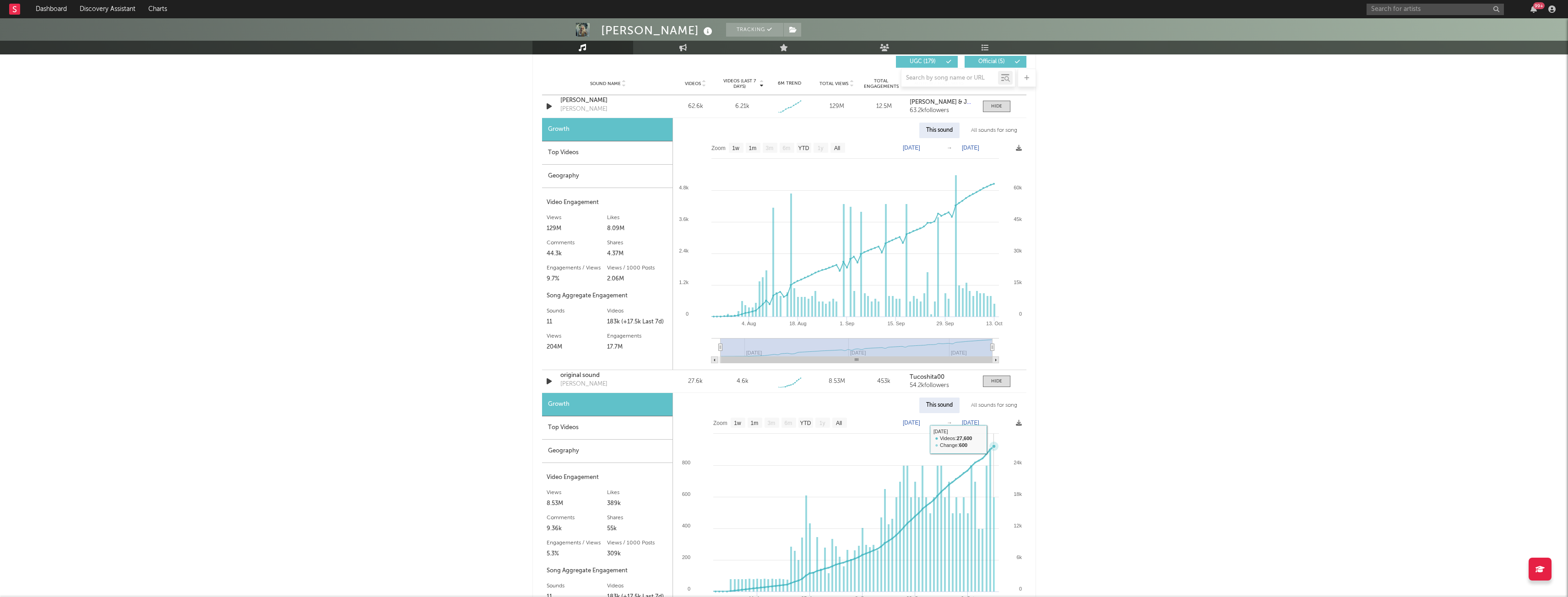
click at [993, 439] on rect at bounding box center [849, 529] width 353 height 231
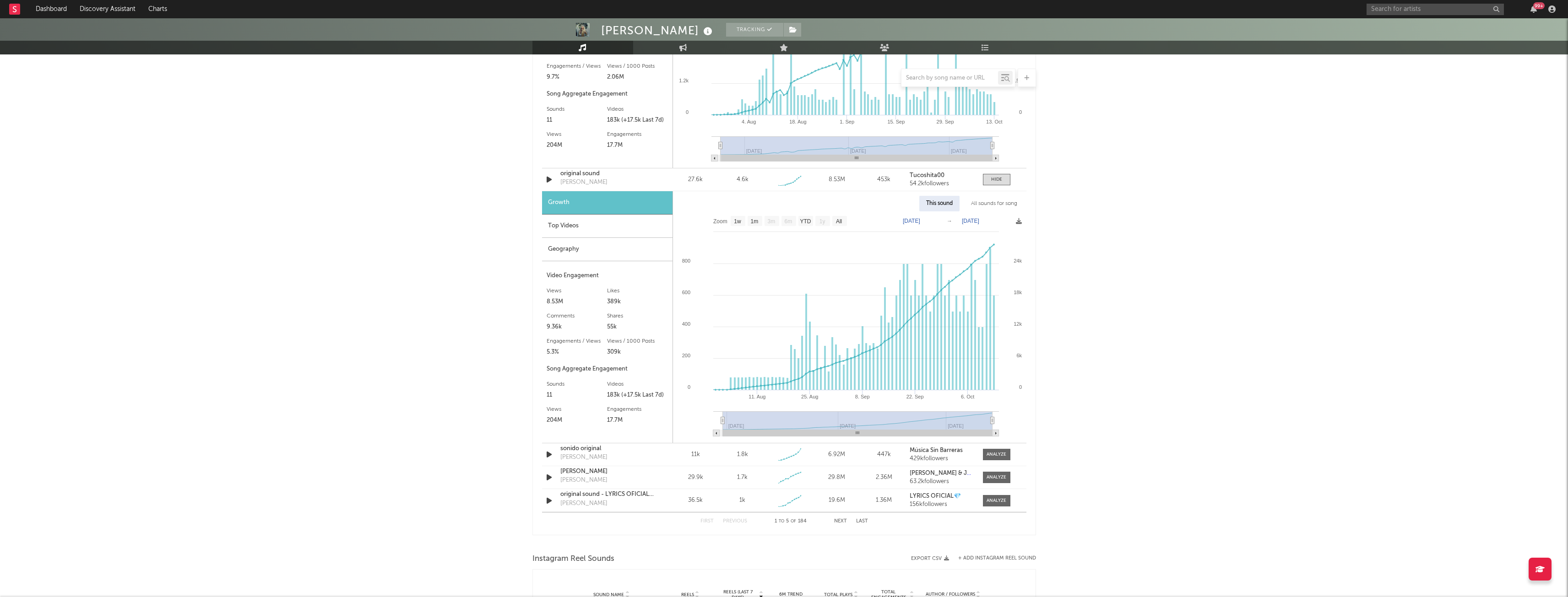
scroll to position [854, 0]
click at [998, 455] on div at bounding box center [996, 454] width 20 height 7
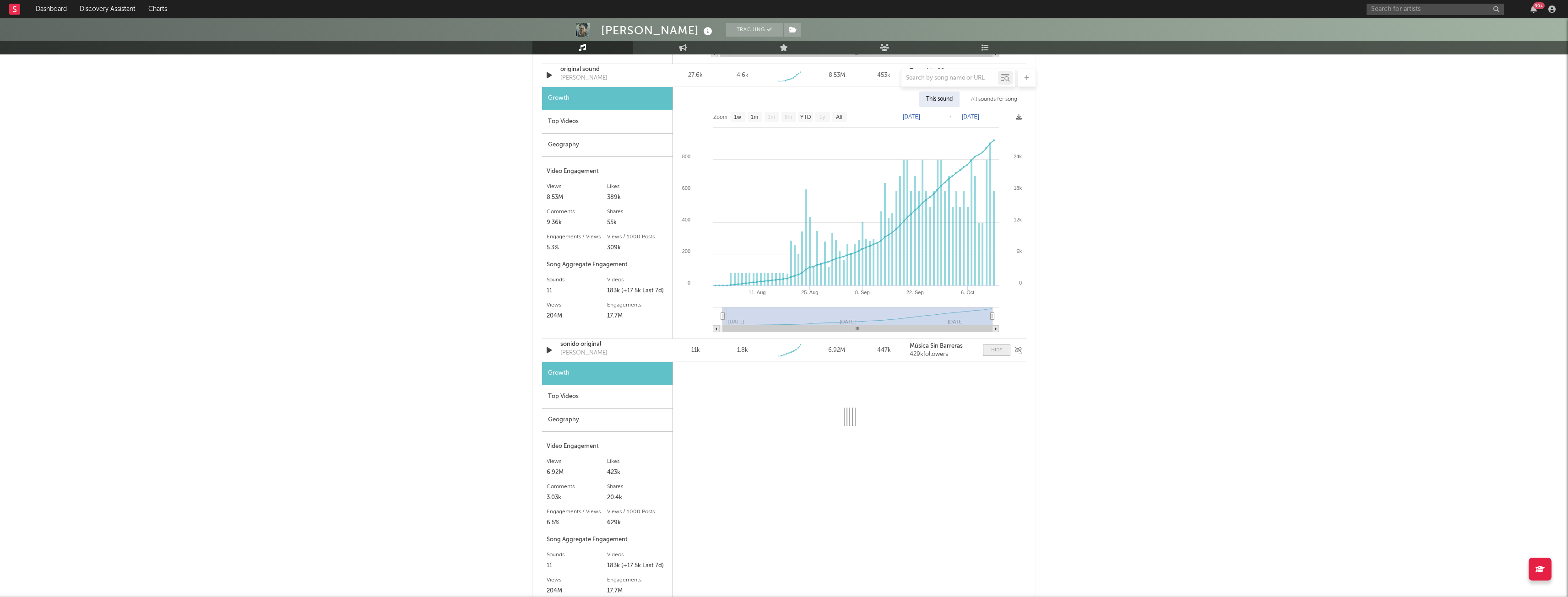
select select "1w"
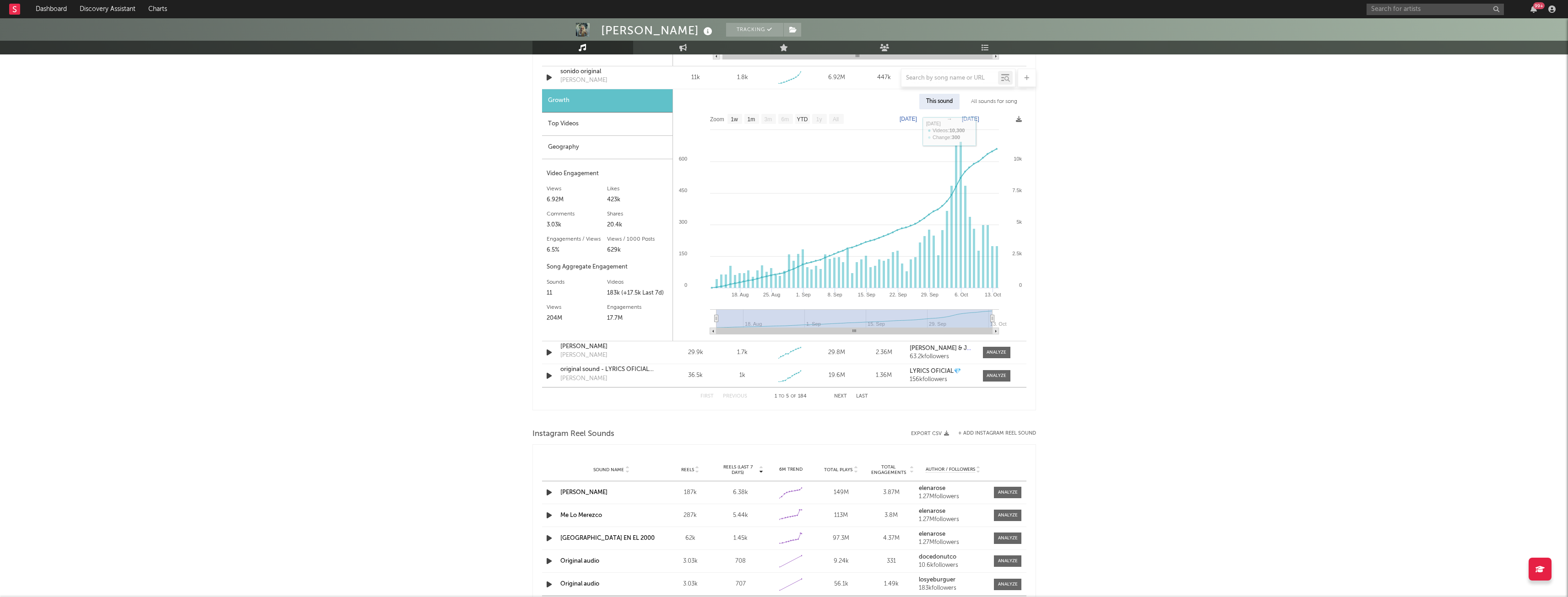
scroll to position [1231, 0]
click at [994, 351] on div at bounding box center [996, 351] width 20 height 7
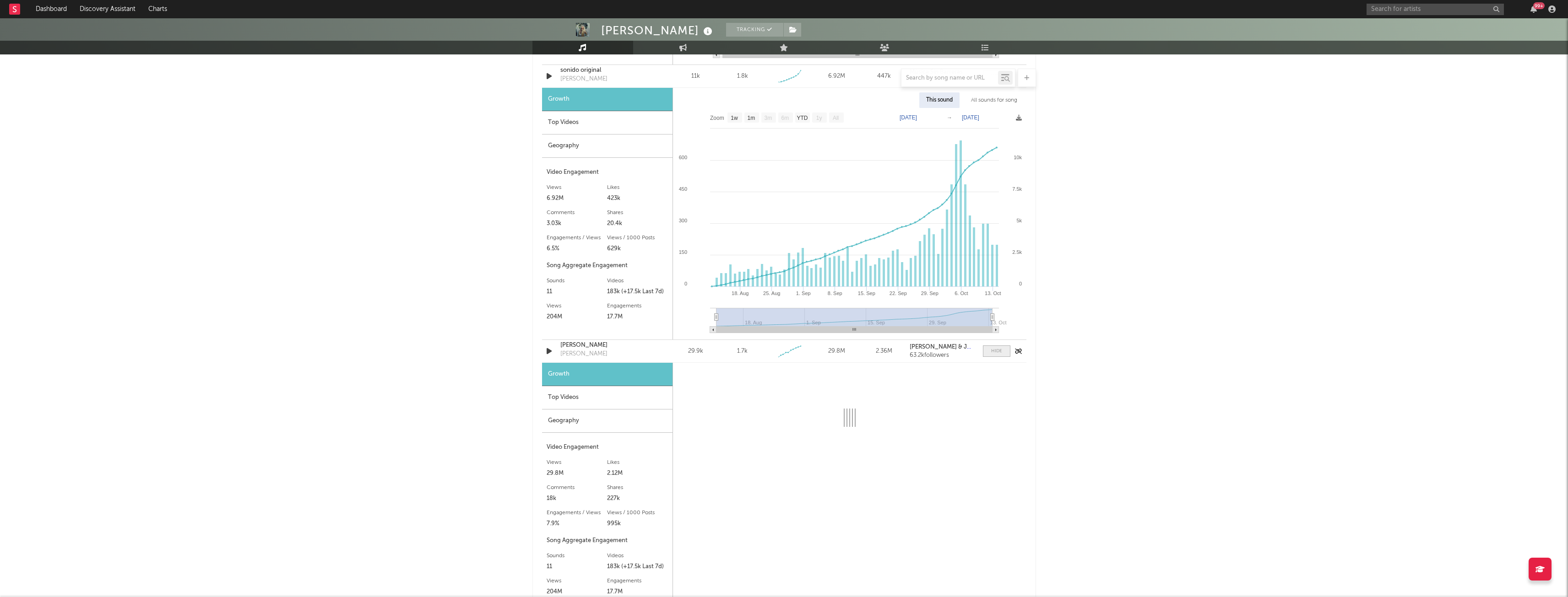
select select "1w"
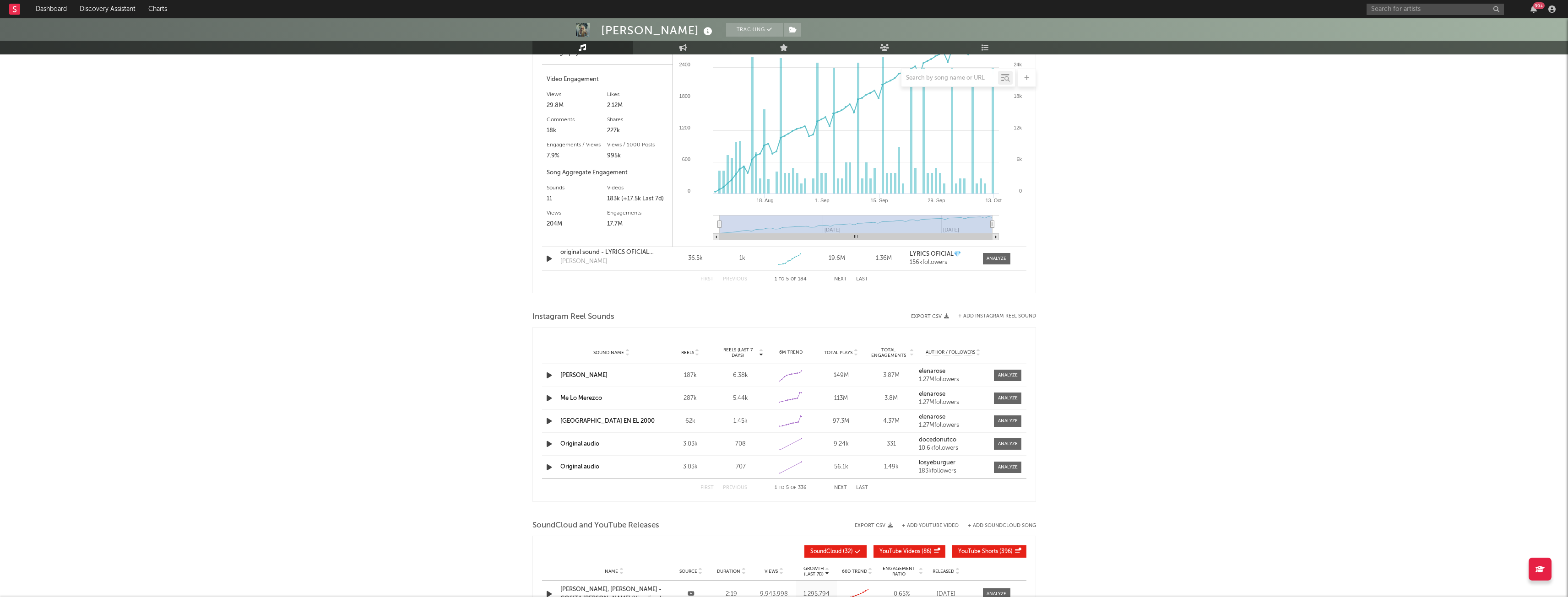
scroll to position [1660, 0]
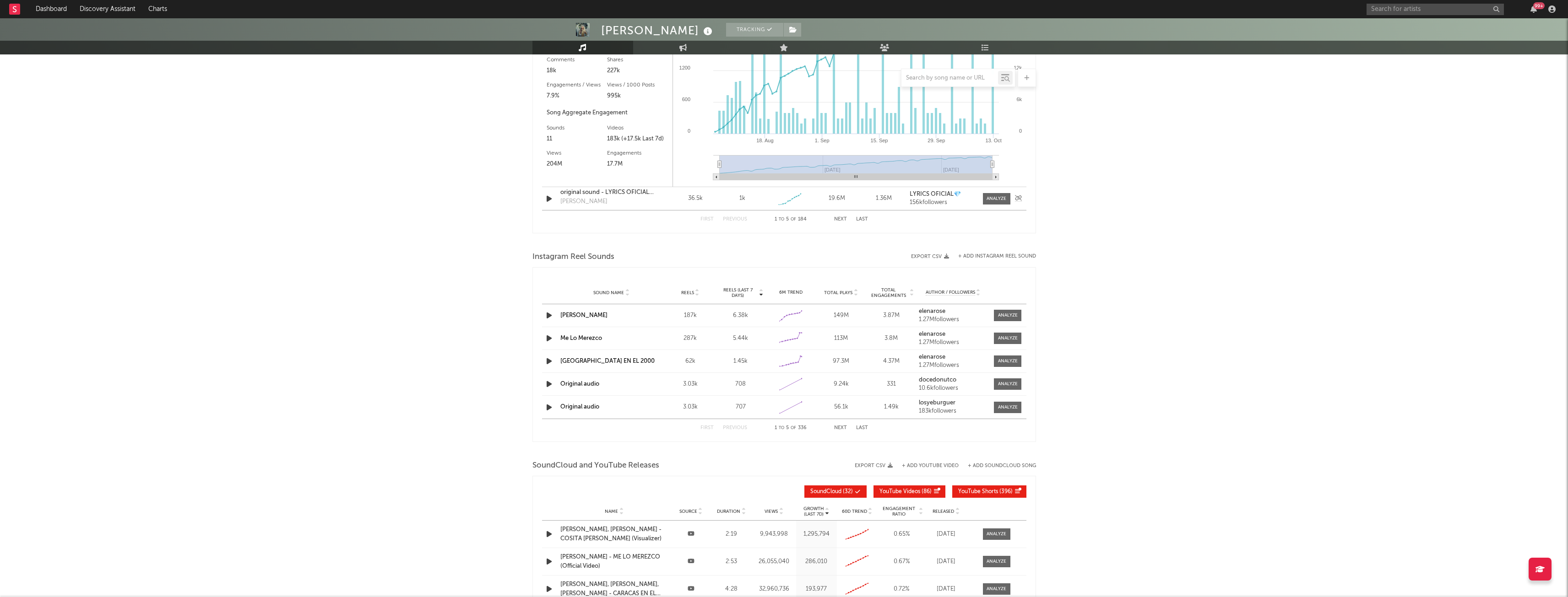
click at [990, 205] on div "Sound Name original sound - LYRICS OFICIAL💎 [PERSON_NAME] Videos 36.5k Videos (…" at bounding box center [784, 199] width 484 height 23
click at [989, 201] on div at bounding box center [996, 199] width 20 height 7
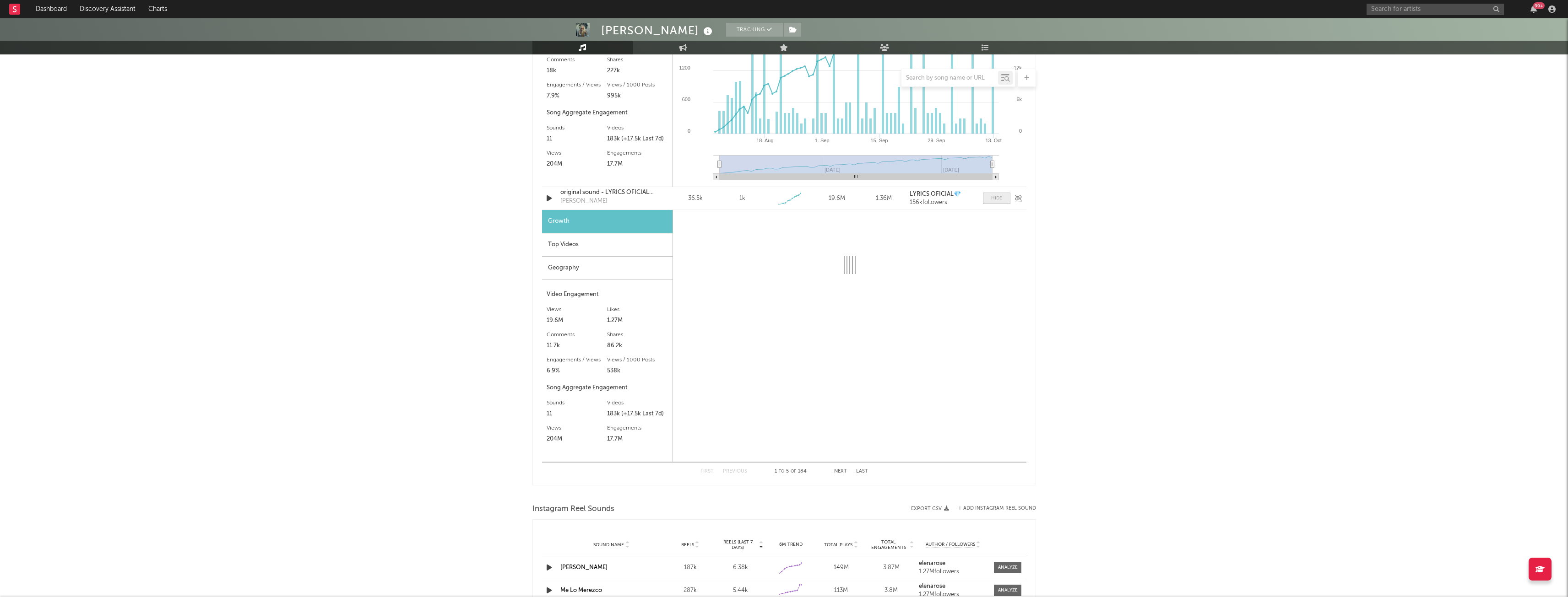
select select "1w"
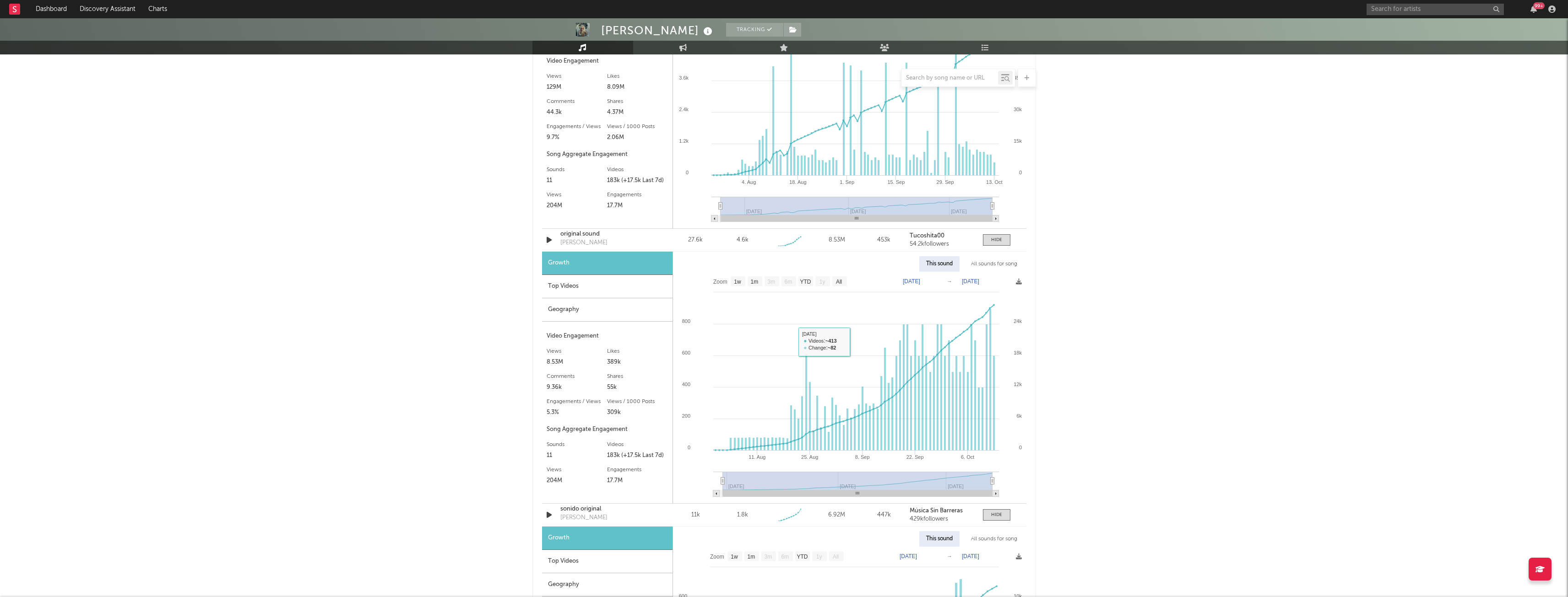
scroll to position [792, 0]
click at [571, 287] on div "Top Videos" at bounding box center [607, 287] width 131 height 23
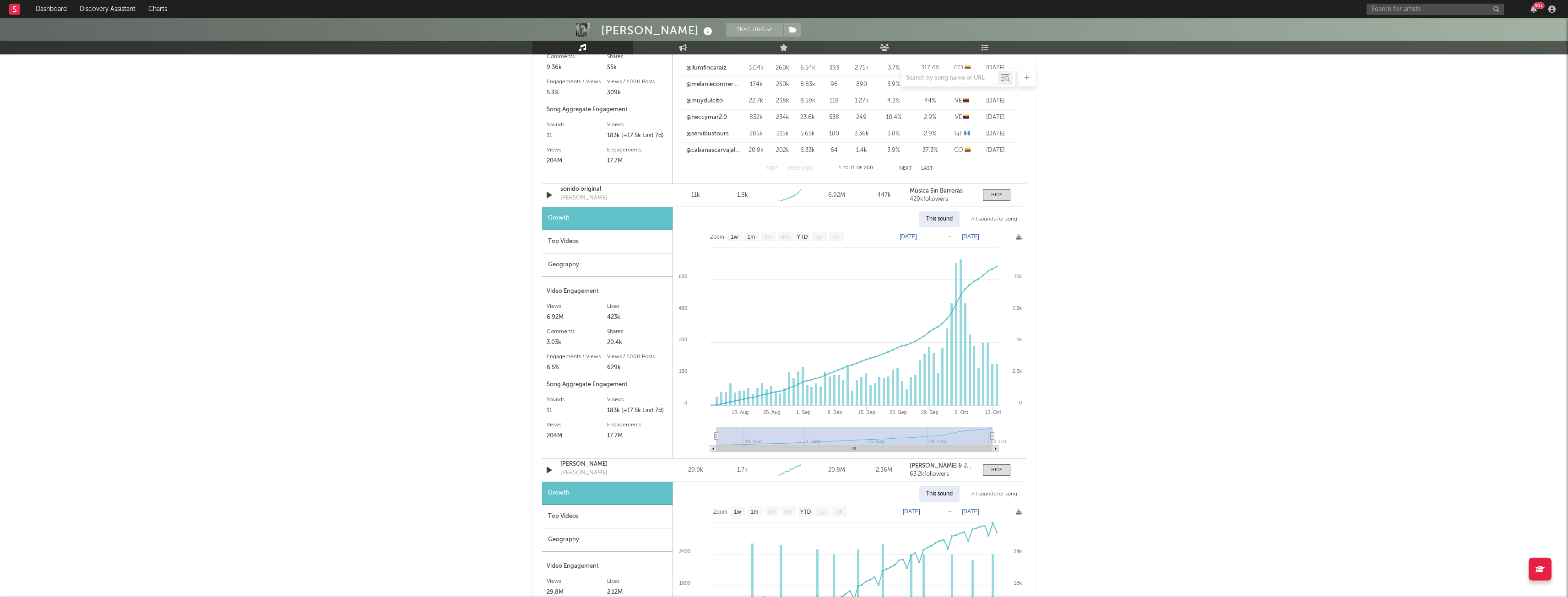
scroll to position [1109, 0]
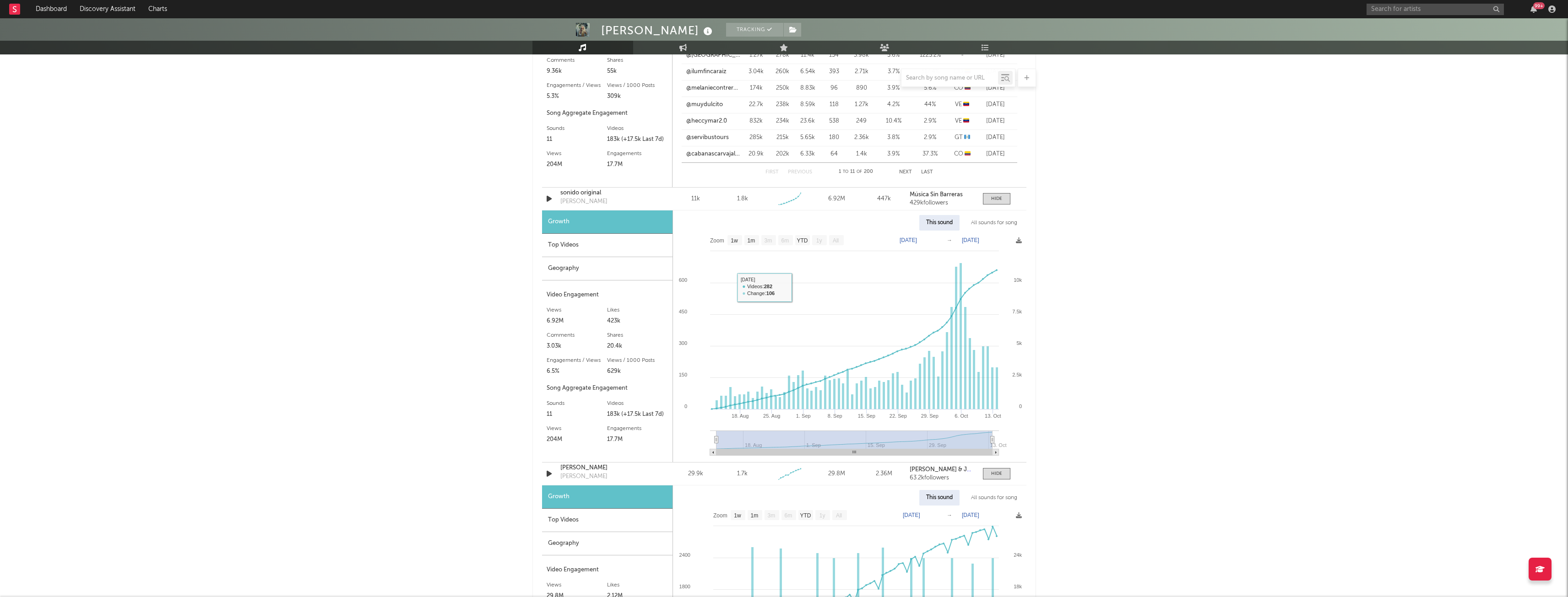
click at [604, 259] on div "Geography" at bounding box center [607, 269] width 131 height 23
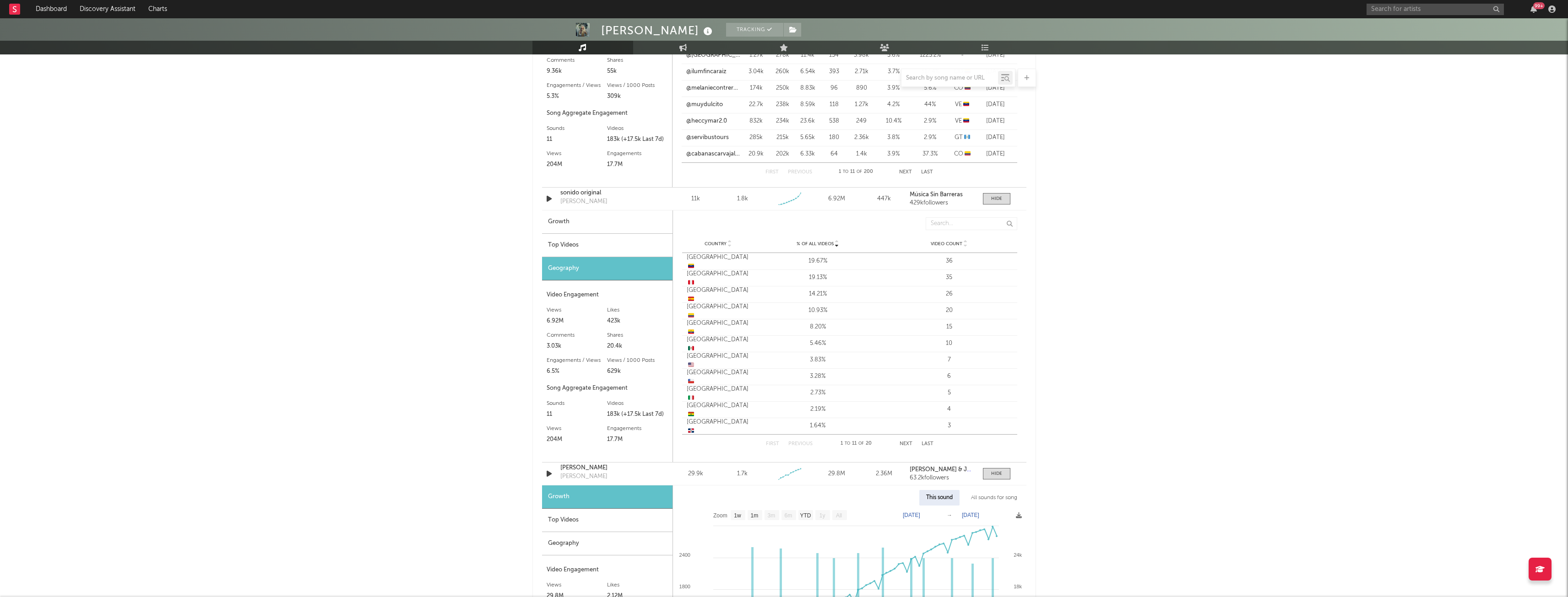
click at [591, 242] on div "Top Videos" at bounding box center [607, 246] width 131 height 23
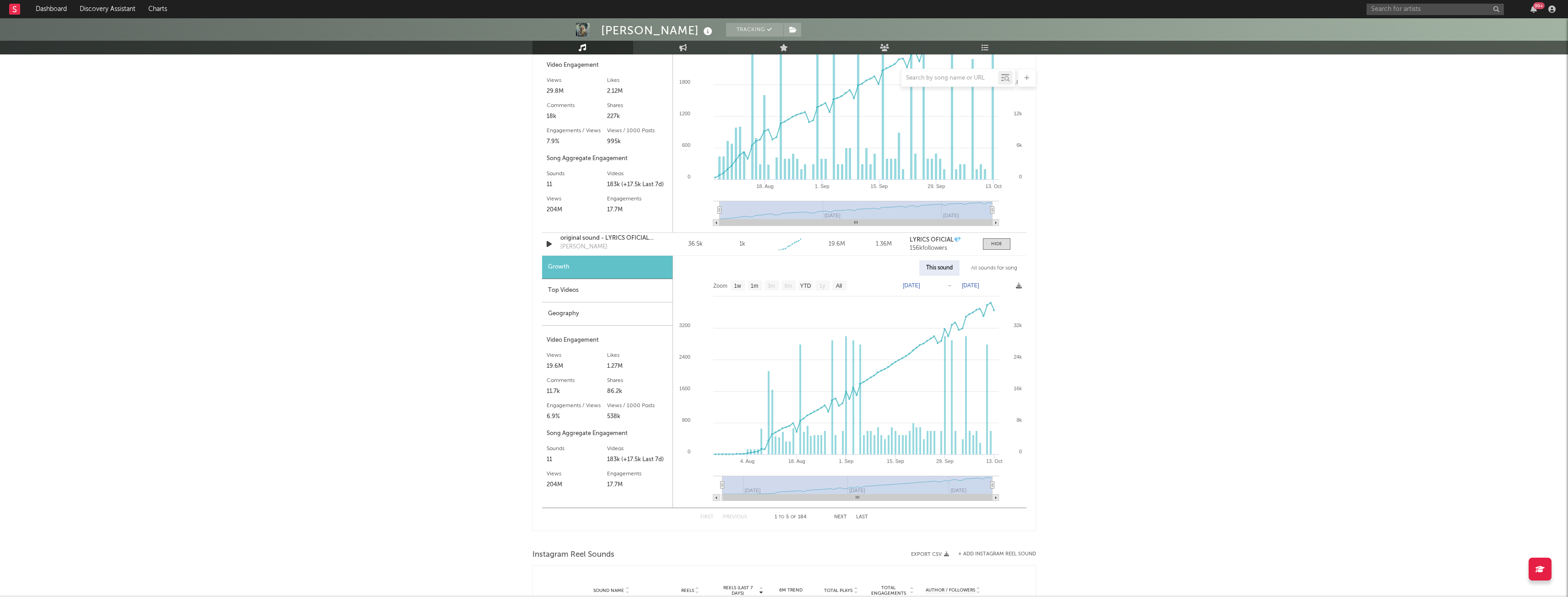
scroll to position [1615, 0]
click at [566, 285] on div "Top Videos" at bounding box center [607, 290] width 131 height 23
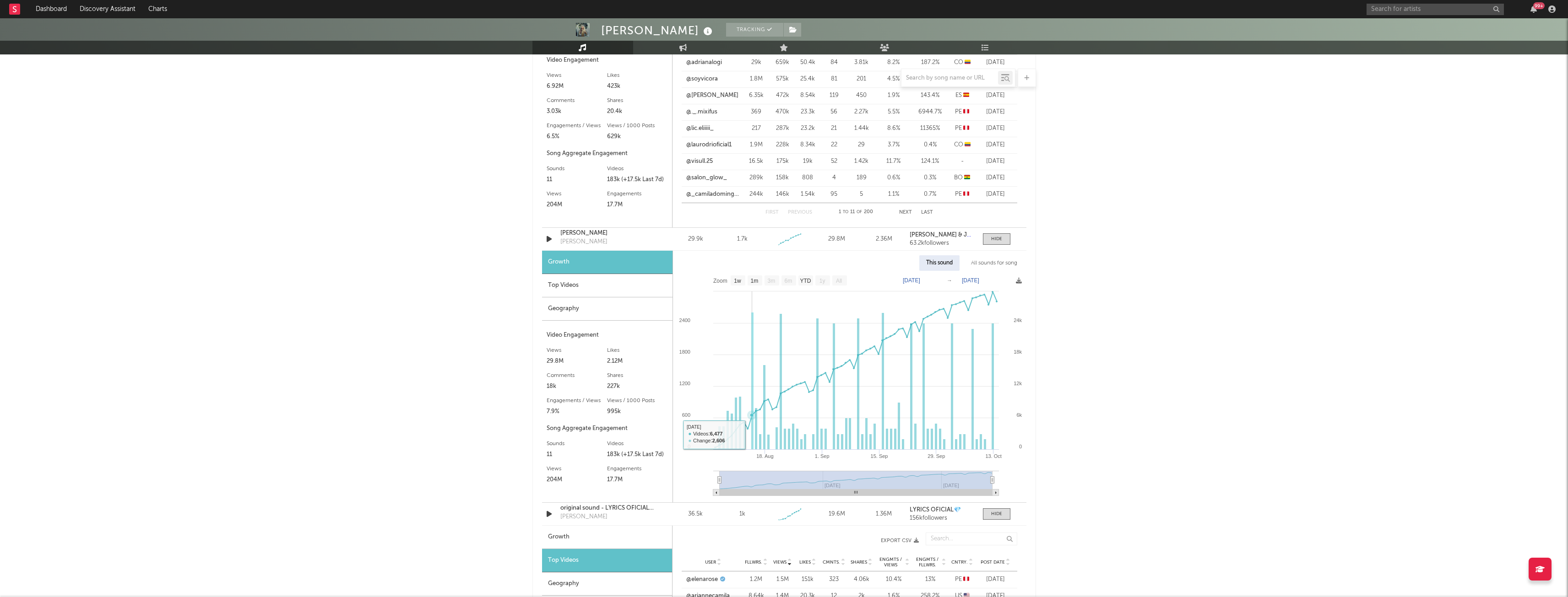
scroll to position [1054, 0]
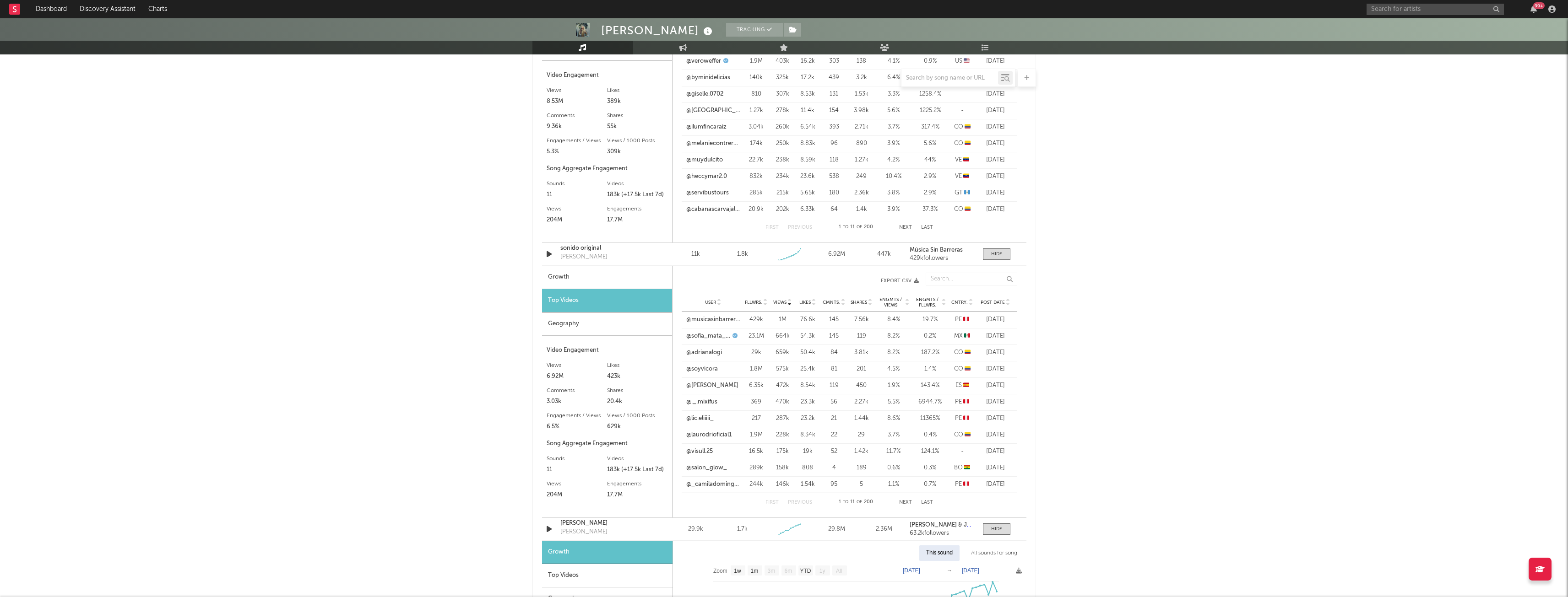
click at [572, 325] on div "Geography" at bounding box center [607, 324] width 130 height 23
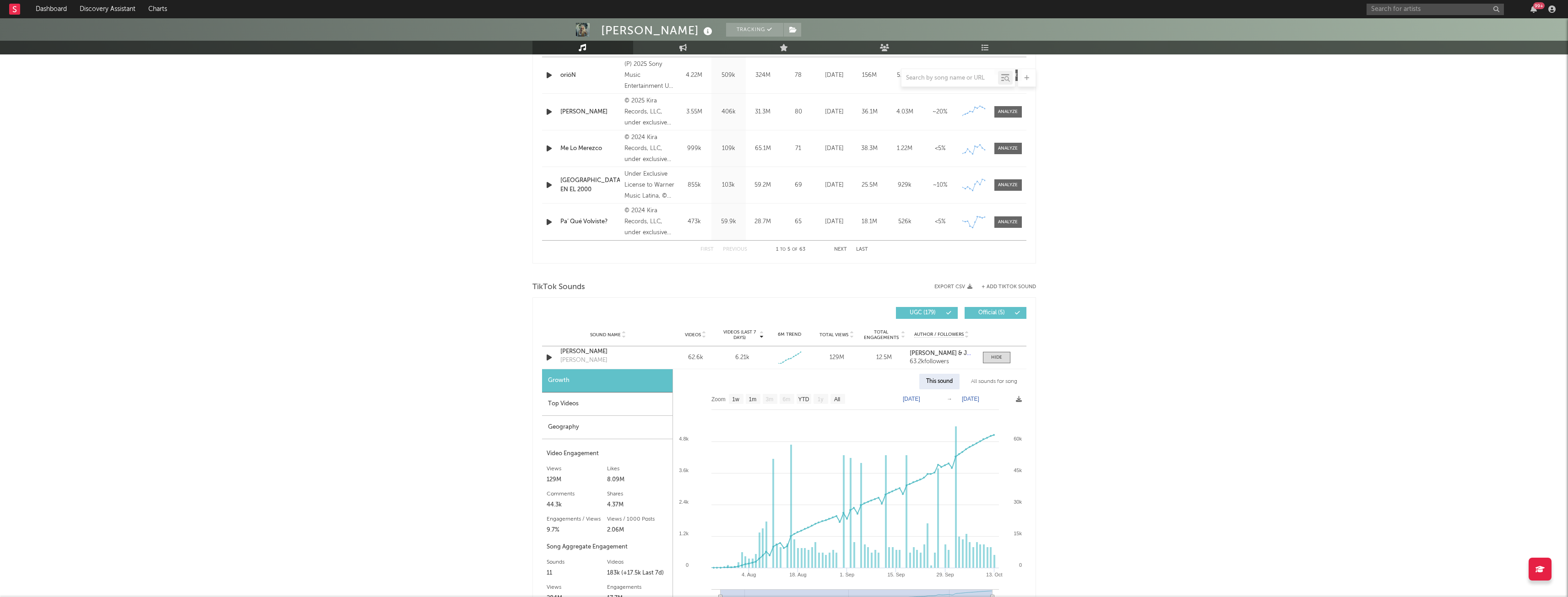
scroll to position [0, 0]
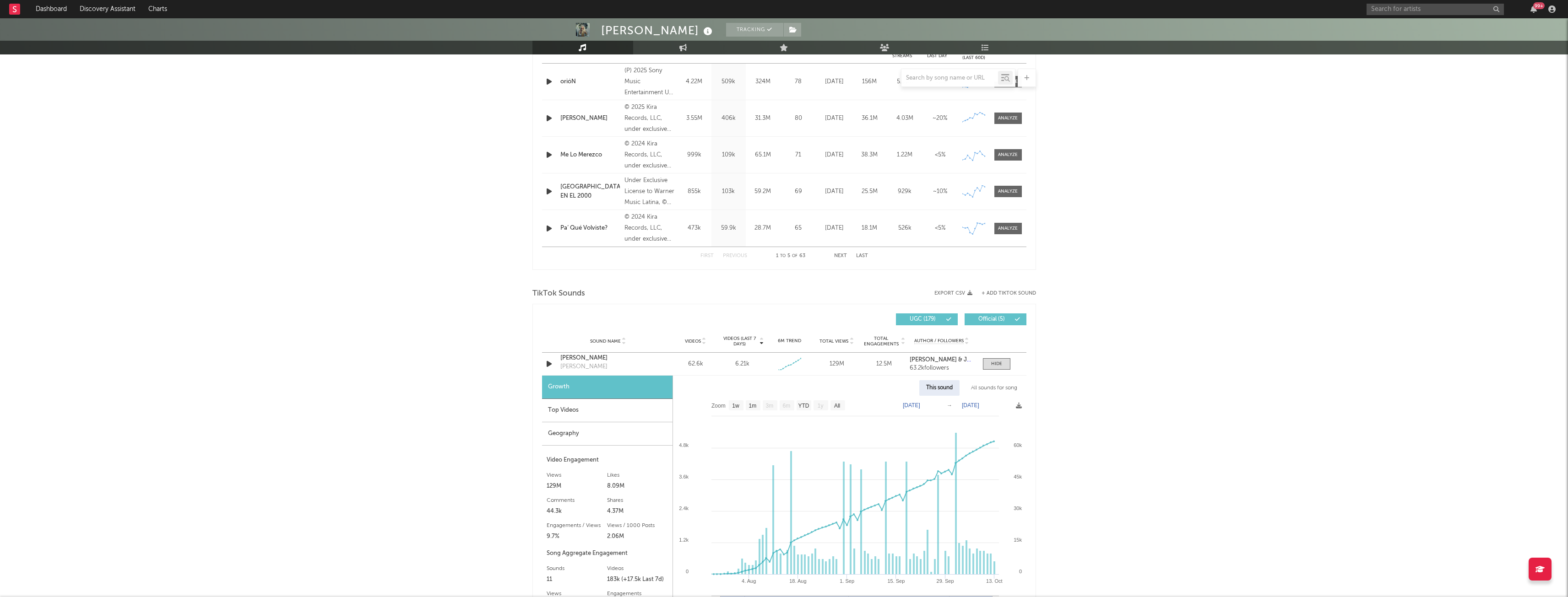
click at [963, 285] on div at bounding box center [784, 279] width 504 height 14
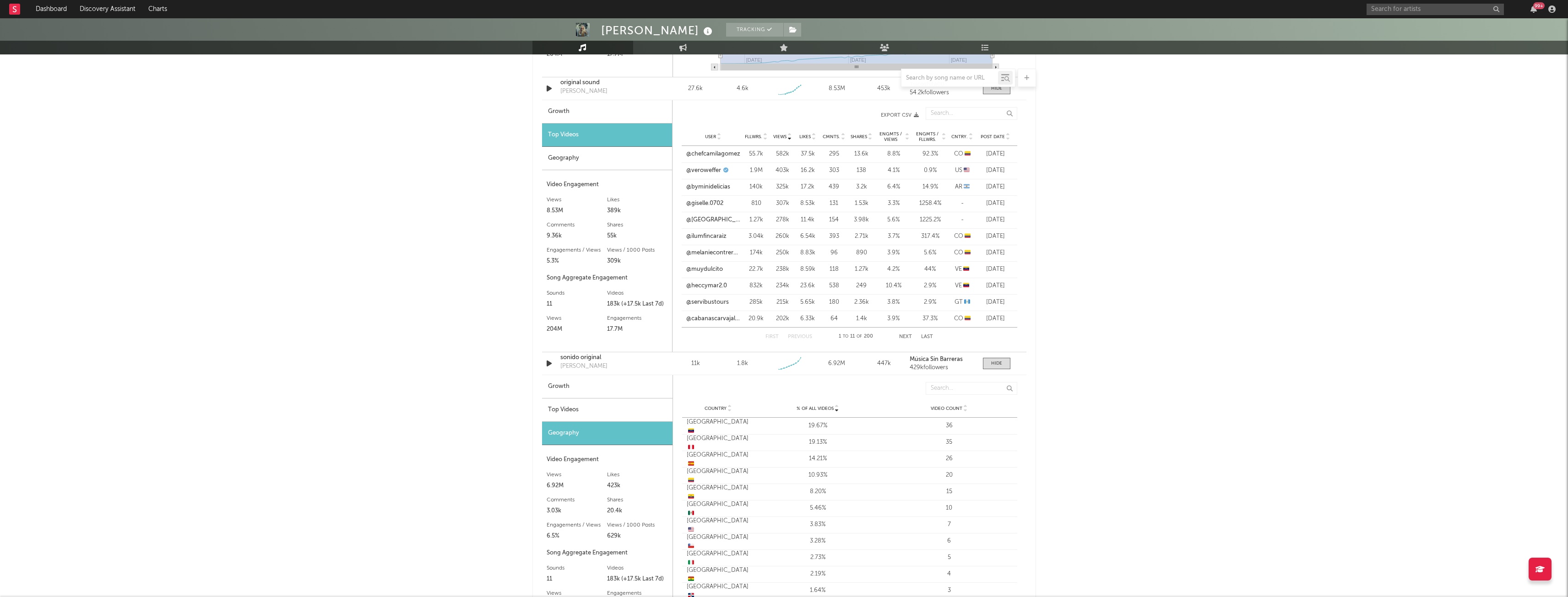
scroll to position [943, 0]
